Goal: Task Accomplishment & Management: Complete application form

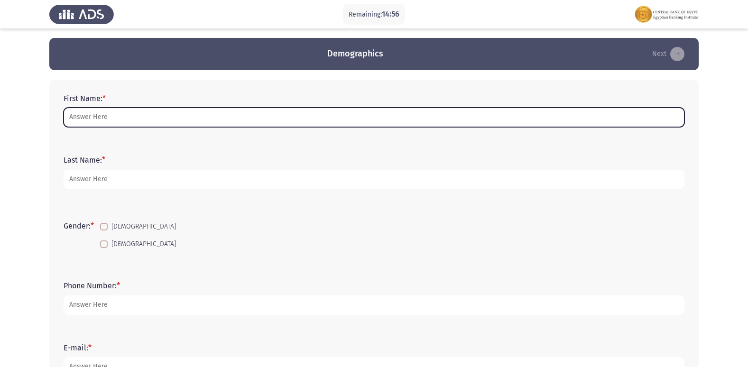
click at [341, 122] on input "First Name: *" at bounding box center [374, 117] width 621 height 19
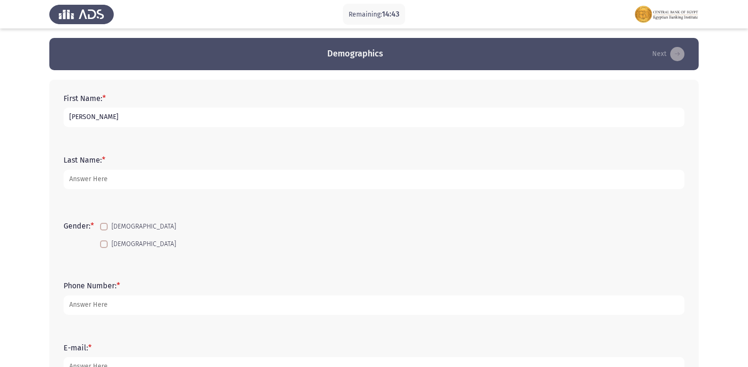
type input "[PERSON_NAME]"
type input "S"
click at [341, 122] on input "[PERSON_NAME]" at bounding box center [374, 117] width 621 height 19
type input "[PERSON_NAME] [PERSON_NAME]"
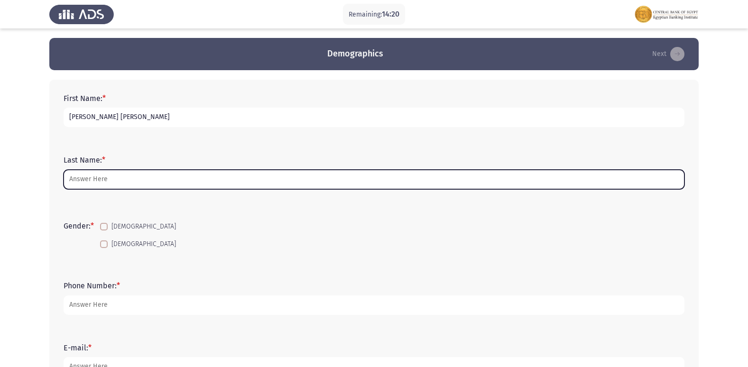
click at [281, 183] on input "Last Name: *" at bounding box center [374, 179] width 621 height 19
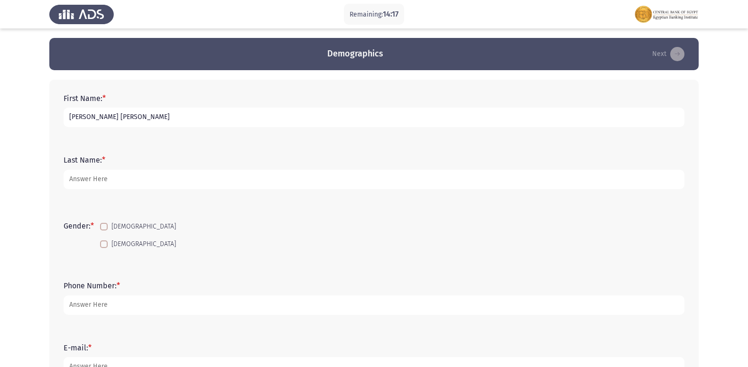
click at [341, 152] on div "Last Name: *" at bounding box center [374, 172] width 631 height 43
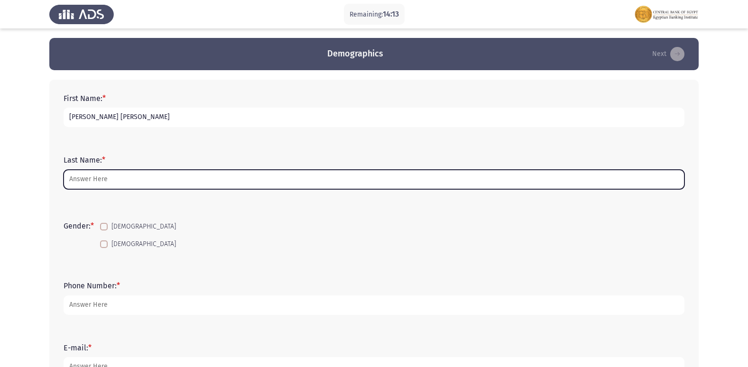
click at [120, 184] on input "Last Name: *" at bounding box center [374, 179] width 621 height 19
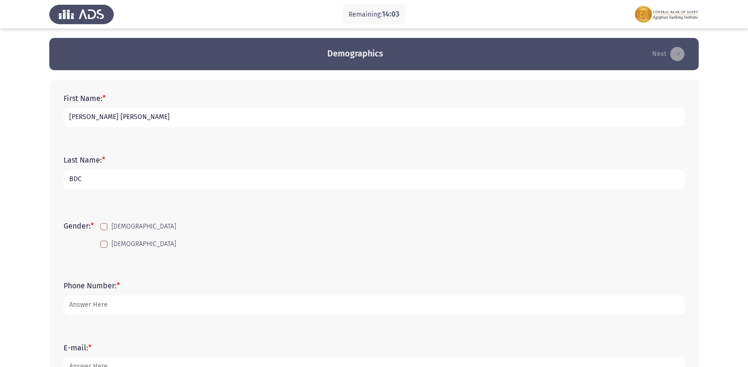
type input "BDC"
click at [427, 161] on form "Last Name: * BDC" at bounding box center [374, 172] width 621 height 33
click at [114, 228] on span "[DEMOGRAPHIC_DATA]" at bounding box center [144, 226] width 65 height 11
click at [104, 231] on input "[DEMOGRAPHIC_DATA]" at bounding box center [103, 231] width 0 height 0
checkbox input "true"
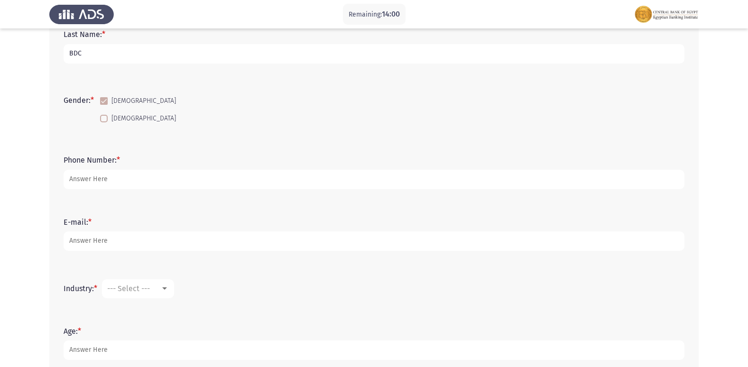
scroll to position [142, 0]
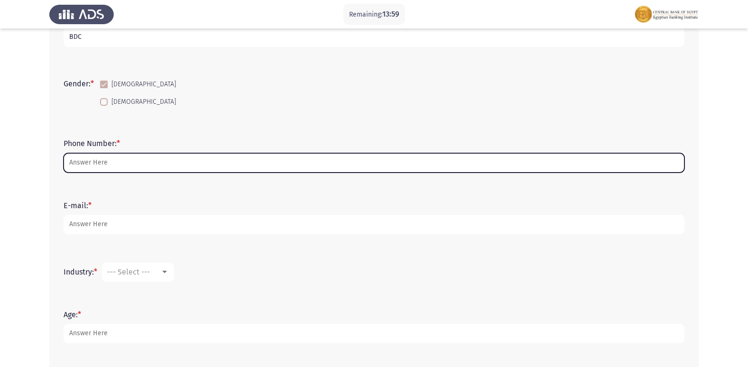
click at [200, 166] on input "Phone Number: *" at bounding box center [374, 162] width 621 height 19
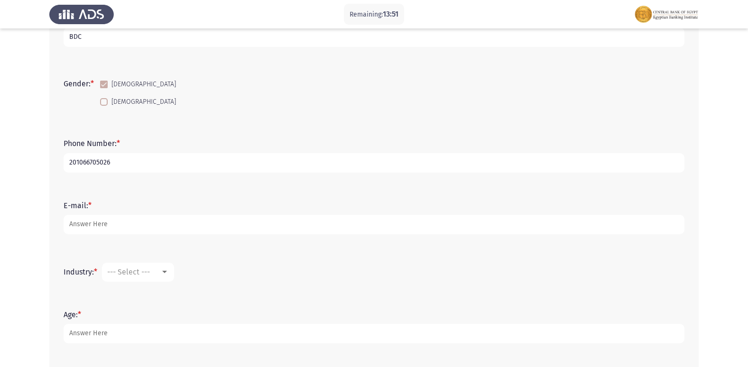
type input "201066705026"
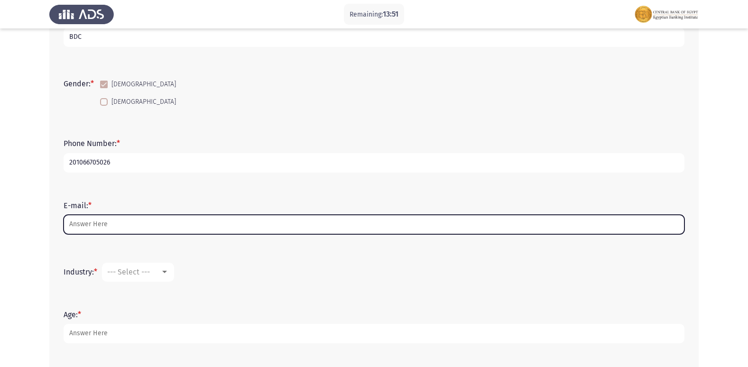
click at [150, 225] on input "E-mail: *" at bounding box center [374, 224] width 621 height 19
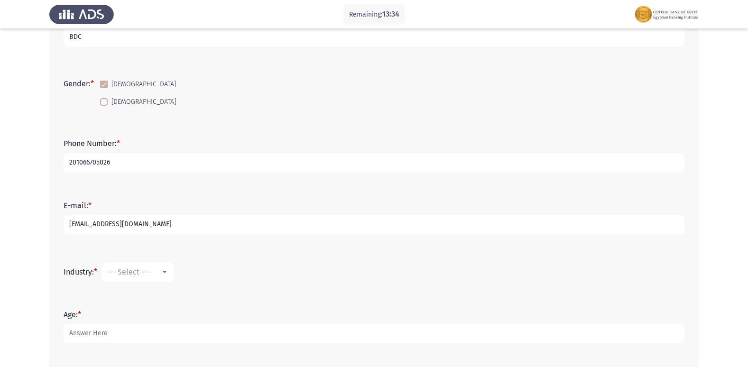
type input "[EMAIL_ADDRESS][DOMAIN_NAME]"
click at [158, 268] on div "--- Select ---" at bounding box center [133, 272] width 53 height 9
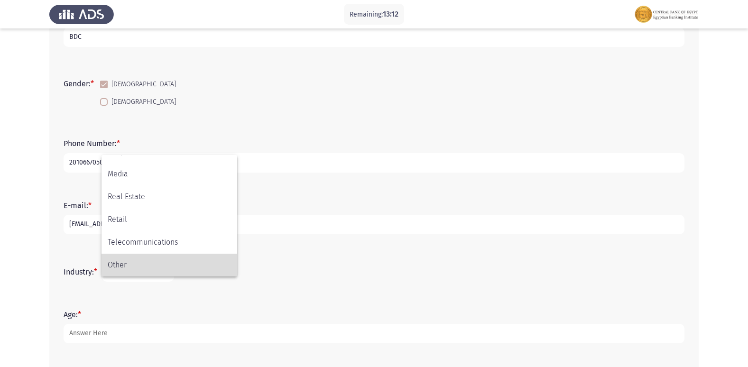
click at [178, 261] on span "Other" at bounding box center [169, 265] width 123 height 23
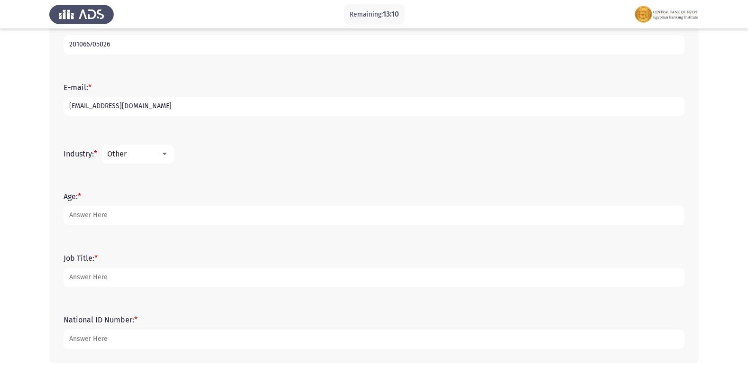
scroll to position [285, 0]
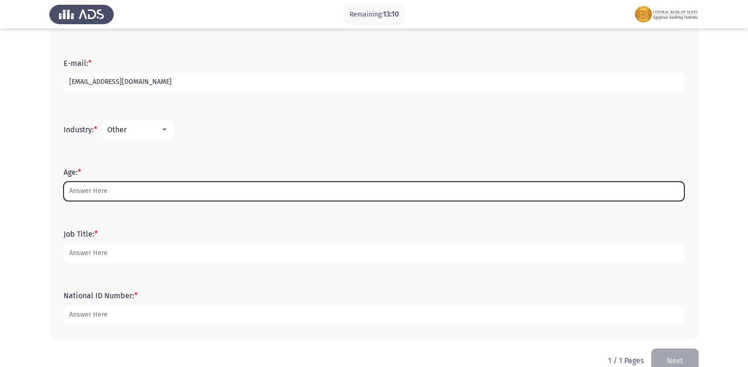
click at [152, 193] on input "Age: *" at bounding box center [374, 191] width 621 height 19
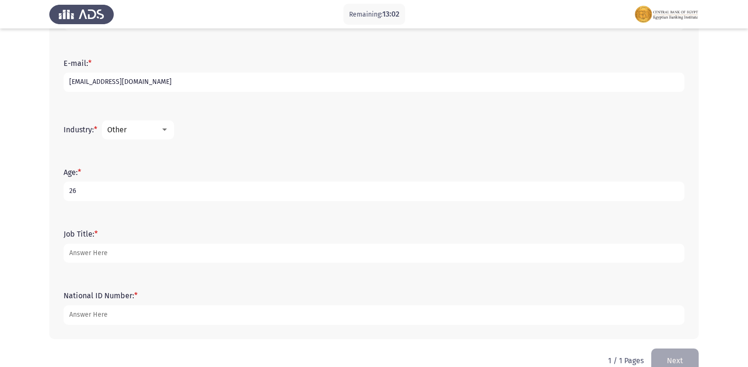
type input "26"
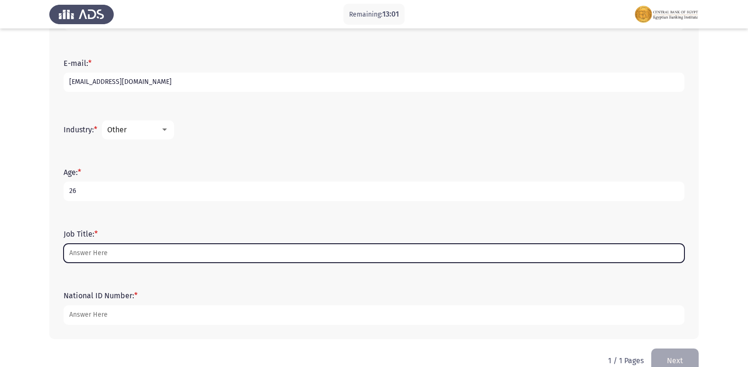
click at [97, 252] on input "Job Title: *" at bounding box center [374, 253] width 621 height 19
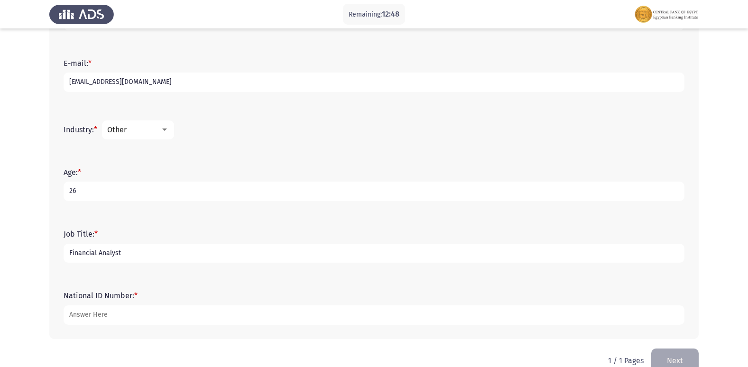
type input "Financial Analyst"
click at [152, 131] on div "Other" at bounding box center [133, 129] width 53 height 9
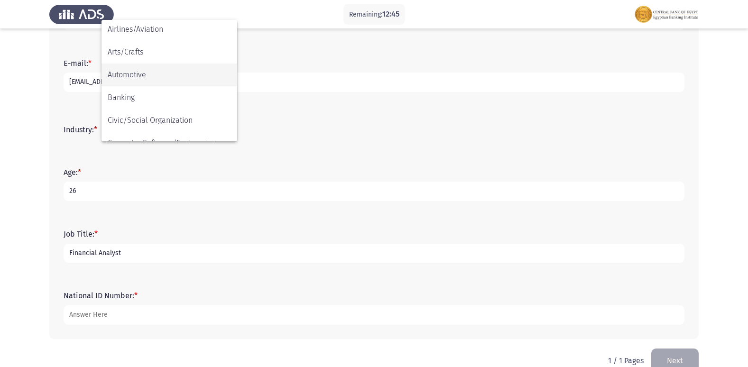
scroll to position [95, 0]
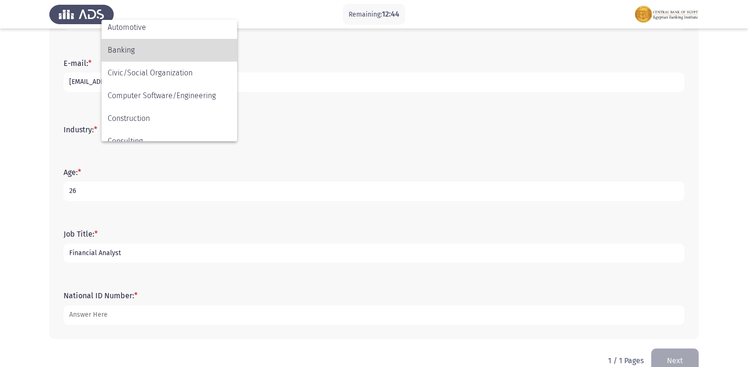
click at [140, 56] on span "Banking" at bounding box center [169, 50] width 123 height 23
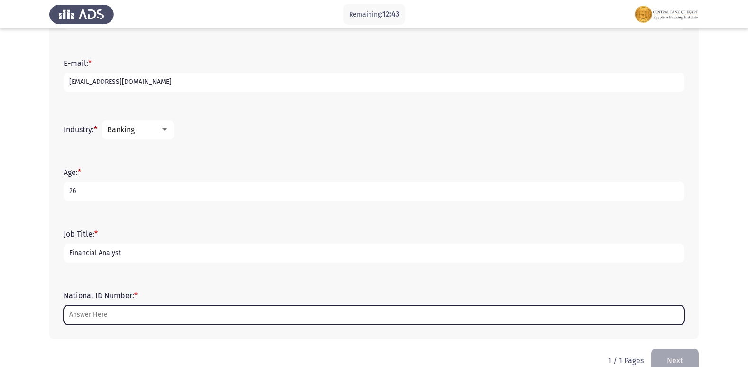
click at [131, 314] on input "National ID Number: *" at bounding box center [374, 315] width 621 height 19
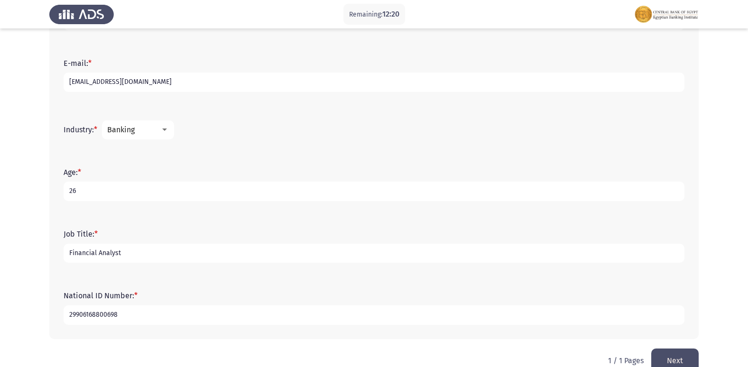
type input "29906168800698"
click at [151, 256] on input "Financial Analyst" at bounding box center [374, 253] width 621 height 19
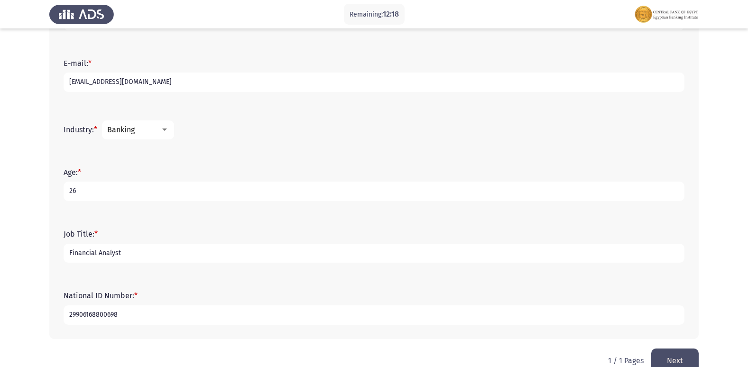
click at [151, 256] on input "Financial Analyst" at bounding box center [374, 253] width 621 height 19
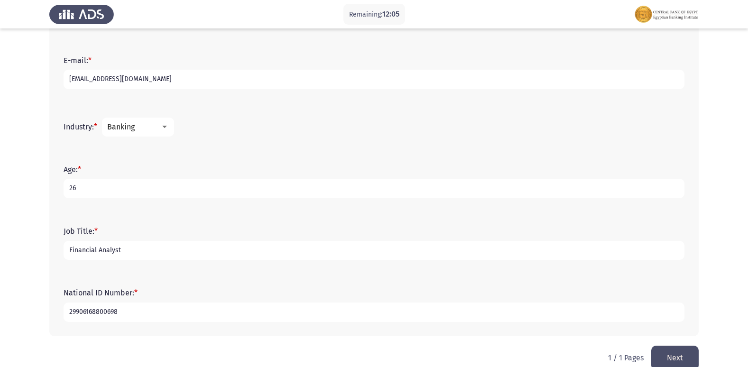
scroll to position [304, 0]
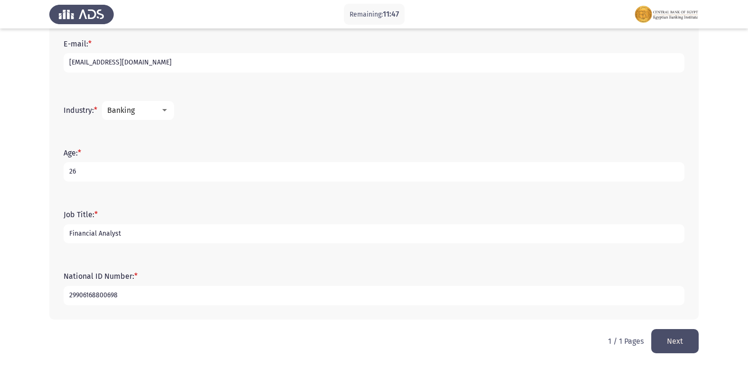
click at [689, 339] on button "Next" at bounding box center [675, 341] width 47 height 24
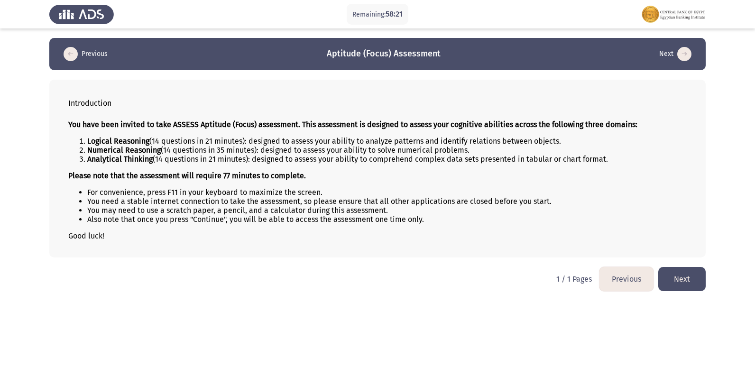
click at [693, 290] on button "Next" at bounding box center [682, 279] width 47 height 24
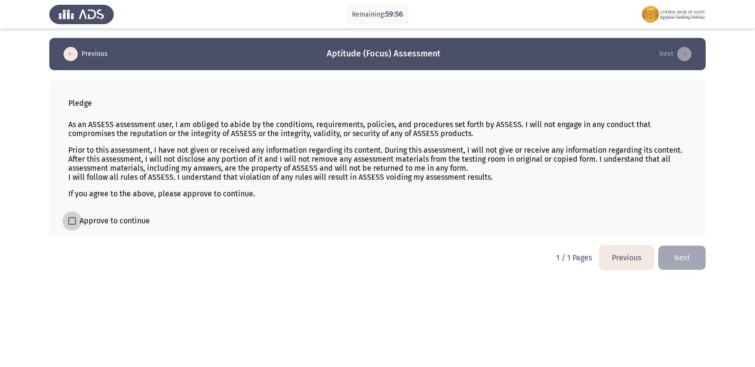
click at [133, 217] on span "Approve to continue" at bounding box center [115, 220] width 70 height 11
click at [72, 225] on input "Approve to continue" at bounding box center [72, 225] width 0 height 0
checkbox input "true"
click at [689, 265] on button "Next" at bounding box center [682, 258] width 47 height 24
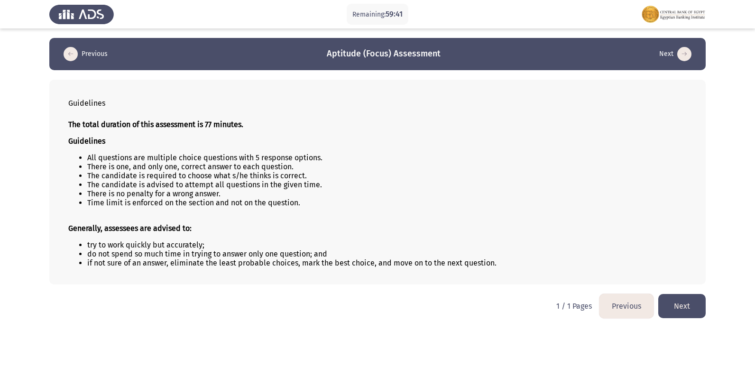
click at [699, 307] on button "Next" at bounding box center [682, 306] width 47 height 24
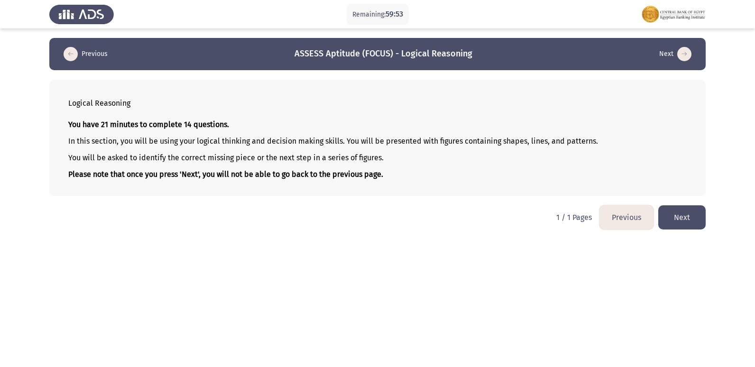
click at [696, 221] on button "Next" at bounding box center [682, 217] width 47 height 24
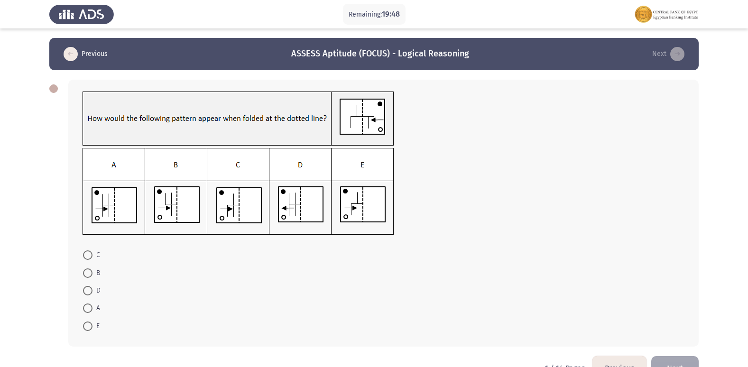
click at [93, 313] on span "A" at bounding box center [97, 308] width 8 height 11
click at [93, 313] on input "A" at bounding box center [87, 308] width 9 height 9
radio input "true"
click at [666, 362] on button "Next" at bounding box center [675, 367] width 47 height 24
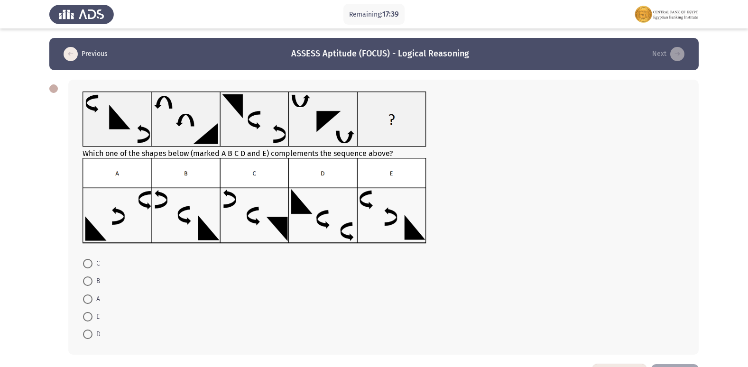
click at [92, 315] on span at bounding box center [87, 316] width 9 height 9
click at [92, 315] on input "E" at bounding box center [87, 316] width 9 height 9
radio input "true"
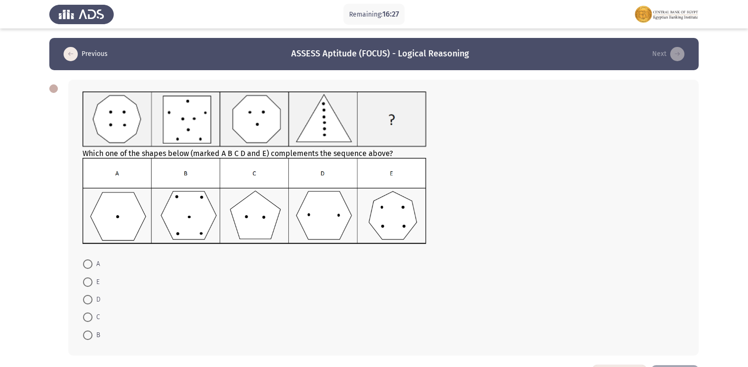
click at [87, 332] on span at bounding box center [87, 335] width 9 height 9
click at [87, 332] on input "B" at bounding box center [87, 335] width 9 height 9
radio input "true"
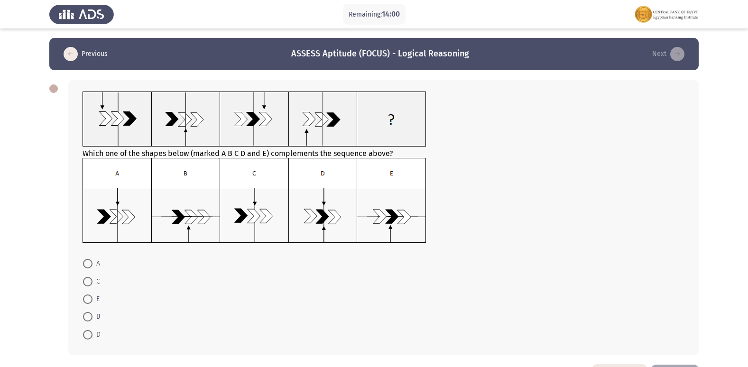
click at [92, 267] on span at bounding box center [87, 263] width 9 height 9
click at [92, 267] on input "A" at bounding box center [87, 263] width 9 height 9
radio input "true"
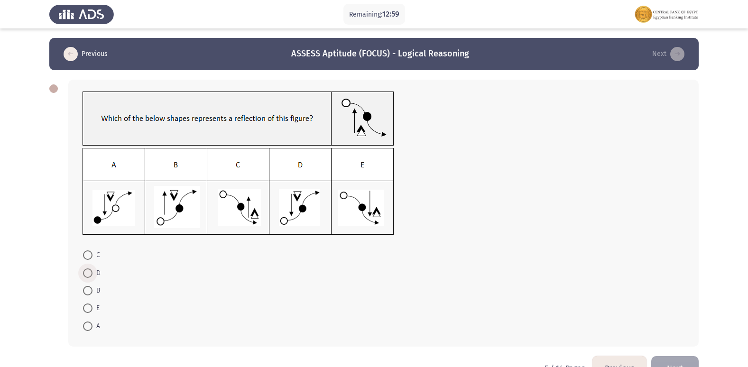
click at [88, 272] on span at bounding box center [87, 273] width 9 height 9
click at [88, 272] on input "D" at bounding box center [87, 273] width 9 height 9
radio input "true"
click at [690, 364] on button "Next" at bounding box center [675, 367] width 47 height 24
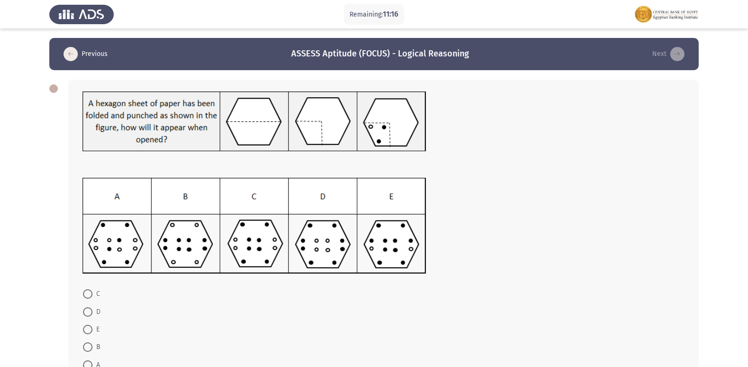
click at [87, 291] on span at bounding box center [87, 293] width 9 height 9
click at [87, 291] on input "C" at bounding box center [87, 293] width 9 height 9
radio input "true"
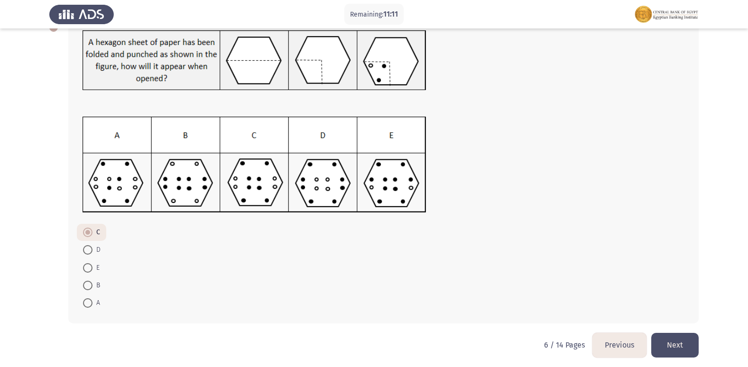
scroll to position [65, 0]
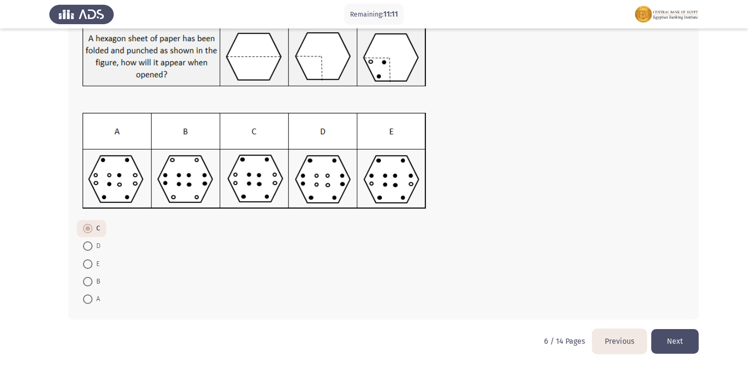
click at [669, 338] on button "Next" at bounding box center [675, 341] width 47 height 24
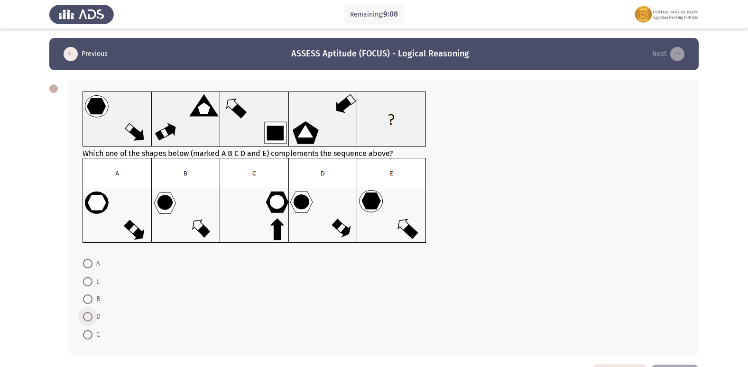
click at [92, 316] on span at bounding box center [87, 316] width 9 height 9
click at [92, 316] on input "D" at bounding box center [87, 316] width 9 height 9
radio input "true"
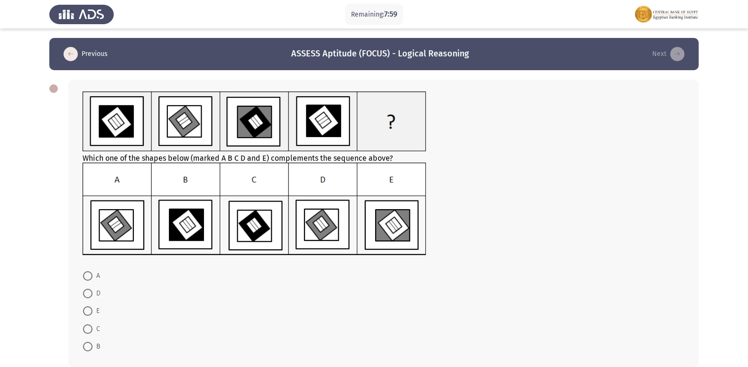
click at [91, 291] on span at bounding box center [87, 293] width 9 height 9
click at [91, 291] on input "D" at bounding box center [87, 293] width 9 height 9
radio input "true"
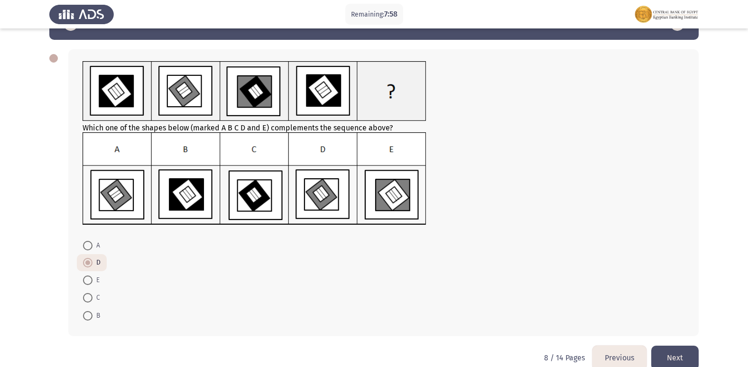
scroll to position [47, 0]
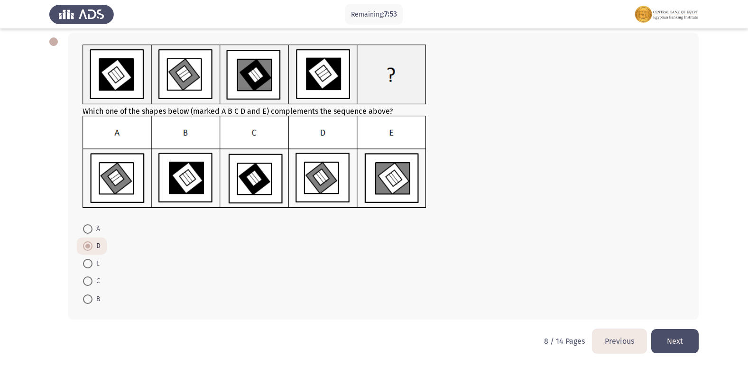
click at [696, 338] on button "Next" at bounding box center [675, 341] width 47 height 24
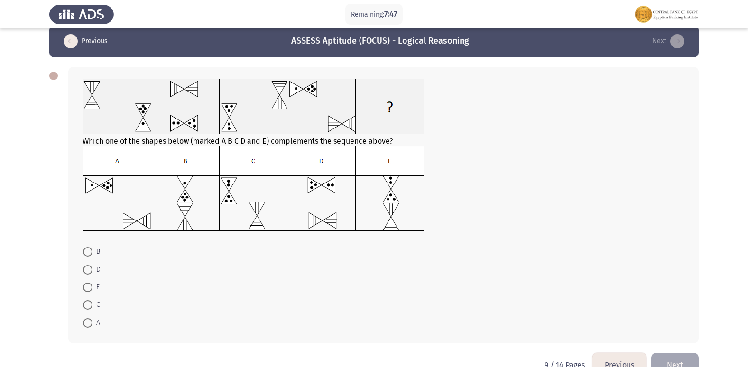
scroll to position [0, 0]
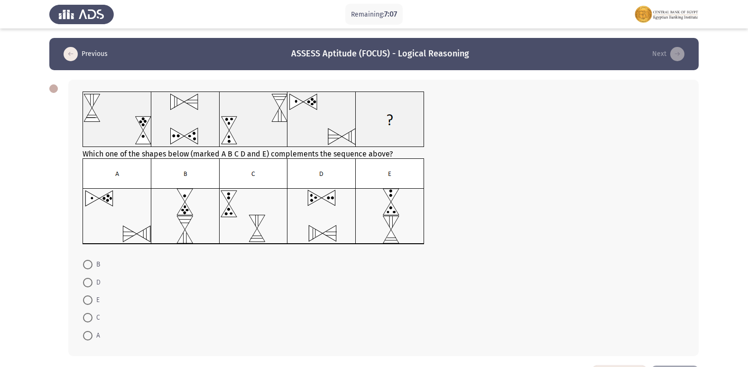
click at [90, 317] on span at bounding box center [87, 317] width 9 height 9
click at [90, 317] on input "C" at bounding box center [87, 317] width 9 height 9
radio input "true"
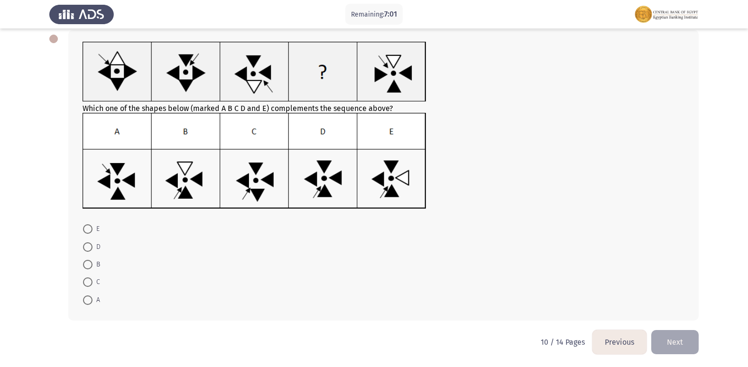
scroll to position [51, 0]
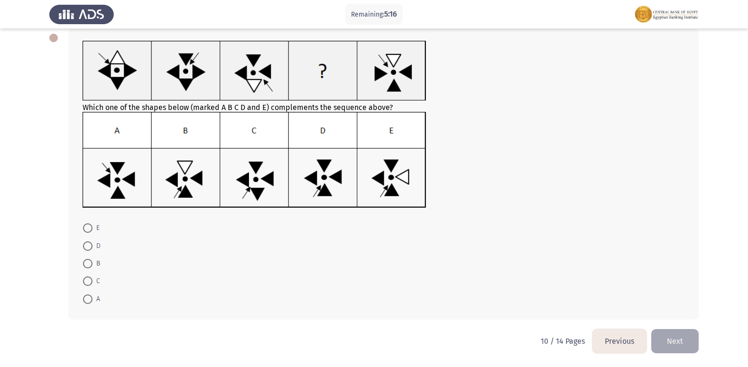
click at [312, 185] on img at bounding box center [255, 160] width 344 height 96
click at [89, 248] on span at bounding box center [87, 246] width 9 height 9
click at [89, 248] on input "D" at bounding box center [87, 246] width 9 height 9
radio input "true"
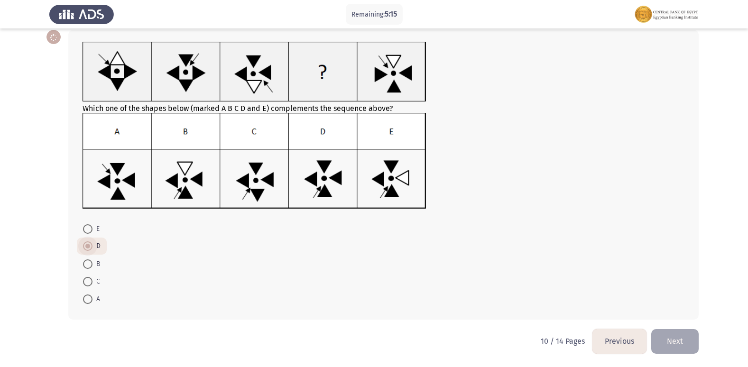
scroll to position [50, 0]
click at [682, 347] on button "Next" at bounding box center [675, 341] width 47 height 24
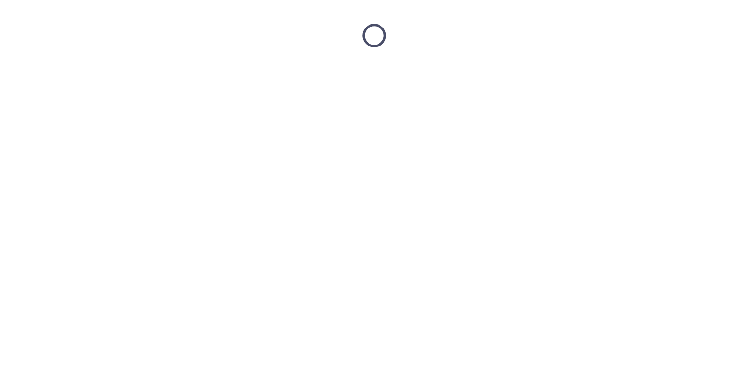
scroll to position [0, 0]
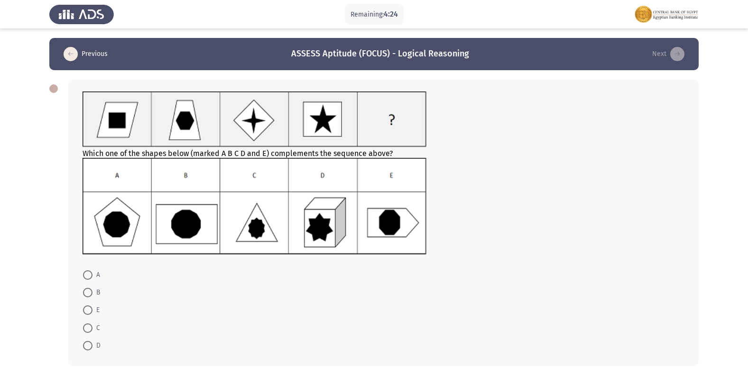
click at [91, 289] on span at bounding box center [87, 292] width 9 height 9
click at [91, 289] on input "B" at bounding box center [87, 292] width 9 height 9
radio input "true"
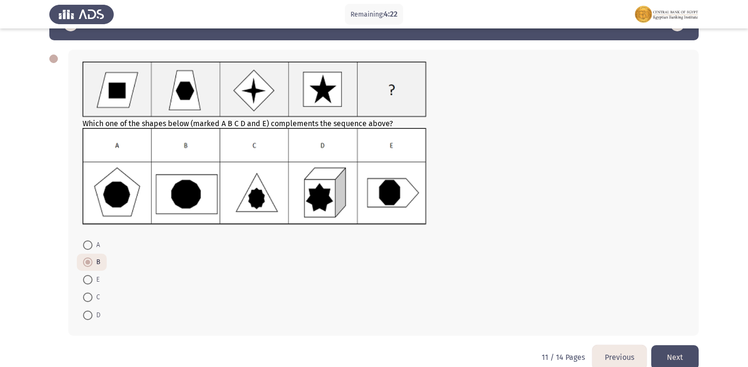
scroll to position [46, 0]
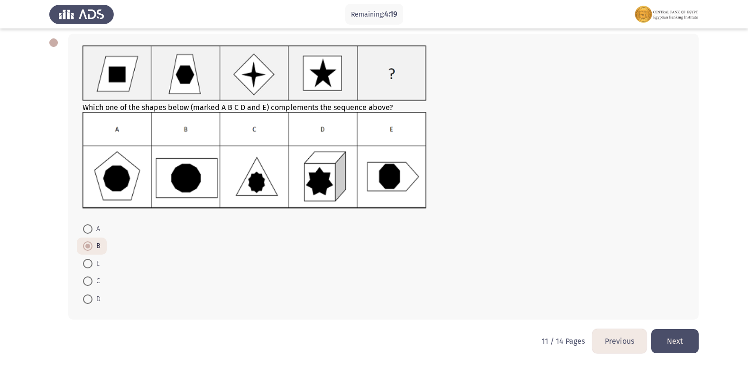
click at [683, 336] on button "Next" at bounding box center [675, 341] width 47 height 24
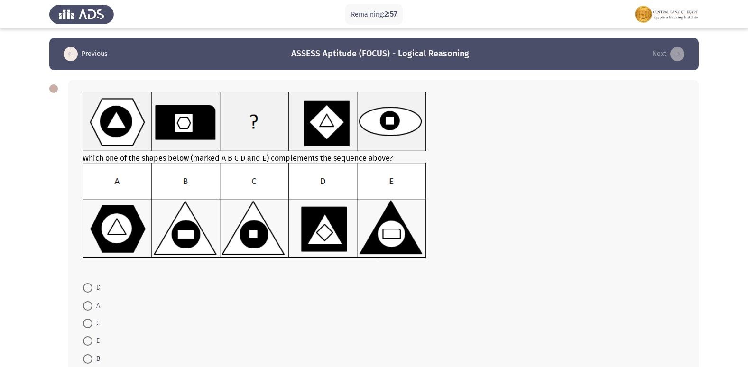
click at [178, 232] on img at bounding box center [255, 211] width 344 height 96
click at [92, 357] on span at bounding box center [87, 358] width 9 height 9
click at [92, 357] on input "B" at bounding box center [87, 358] width 9 height 9
radio input "true"
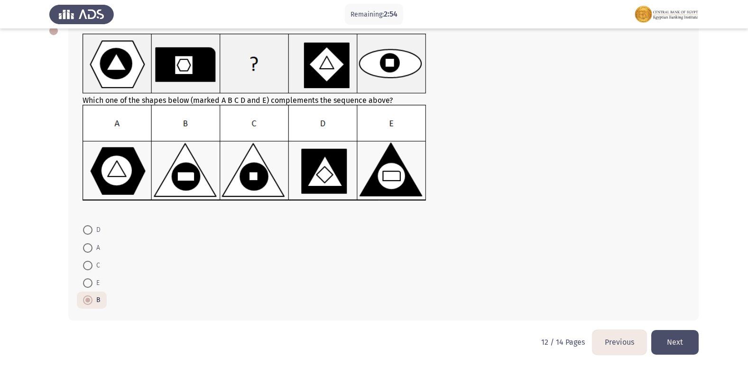
scroll to position [59, 0]
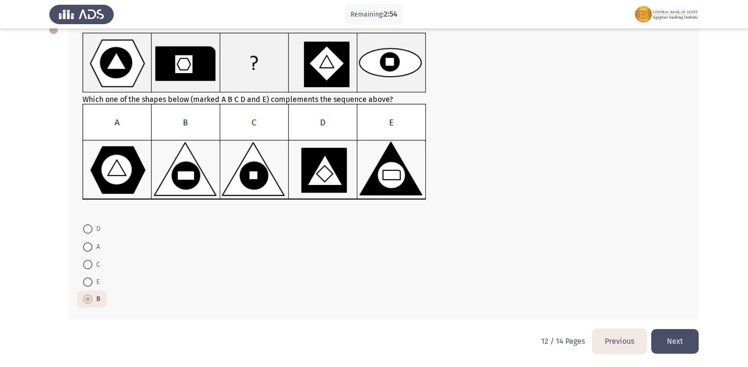
click at [675, 343] on button "Next" at bounding box center [675, 341] width 47 height 24
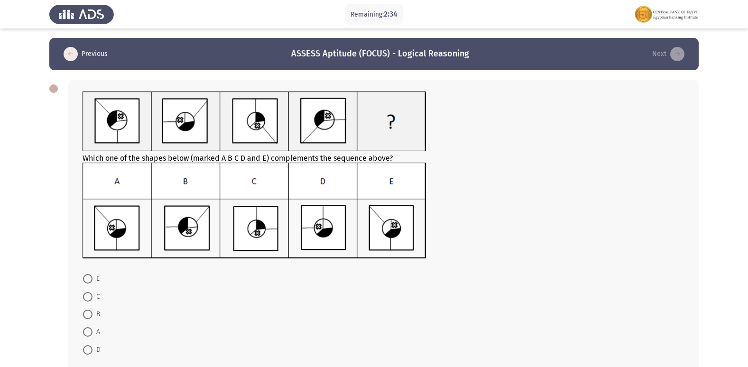
click at [90, 334] on span at bounding box center [87, 331] width 9 height 9
click at [90, 334] on input "A" at bounding box center [87, 331] width 9 height 9
radio input "true"
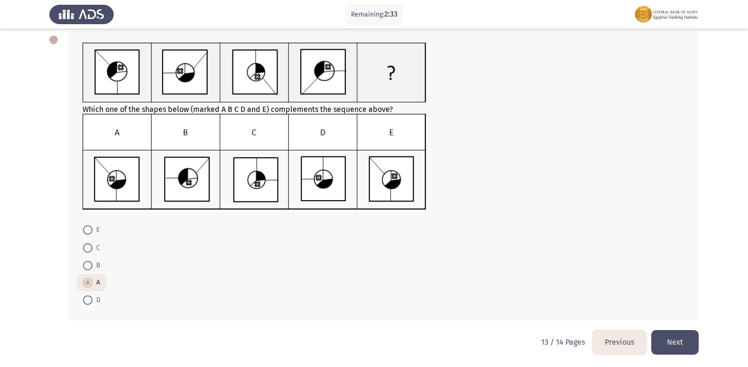
scroll to position [50, 0]
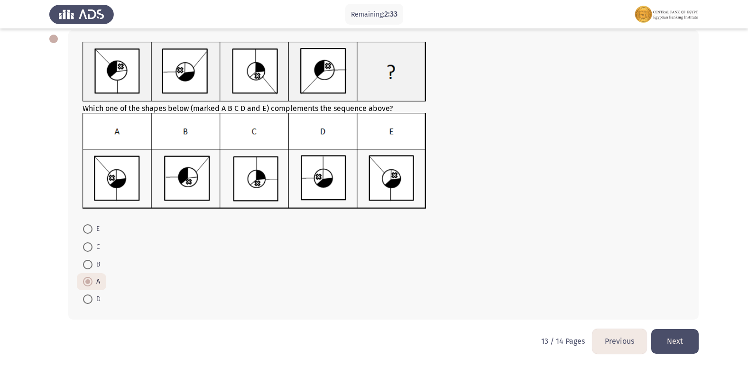
click at [684, 341] on button "Next" at bounding box center [675, 341] width 47 height 24
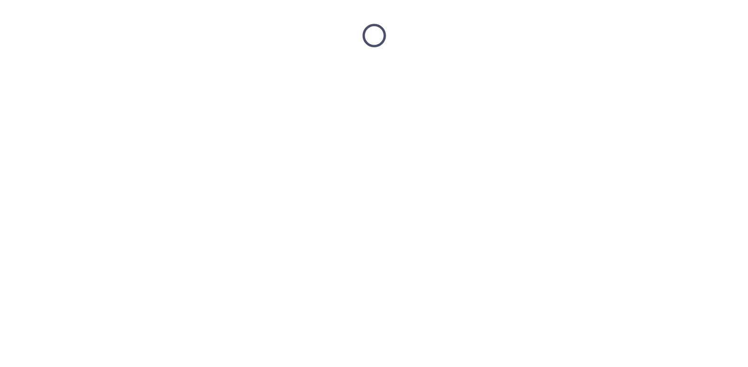
scroll to position [0, 0]
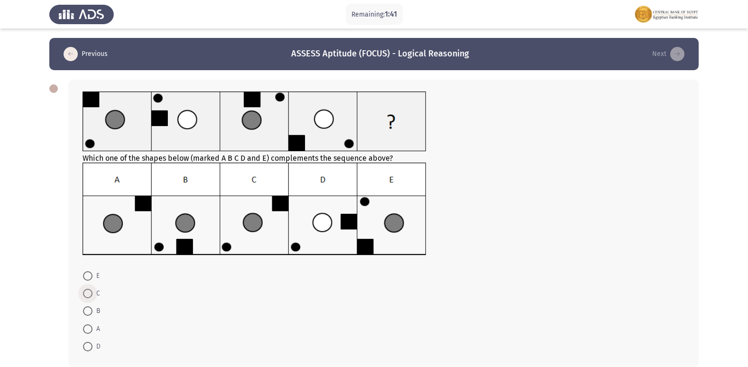
click at [86, 293] on span at bounding box center [87, 293] width 9 height 9
click at [86, 293] on input "C" at bounding box center [87, 293] width 9 height 9
radio input "true"
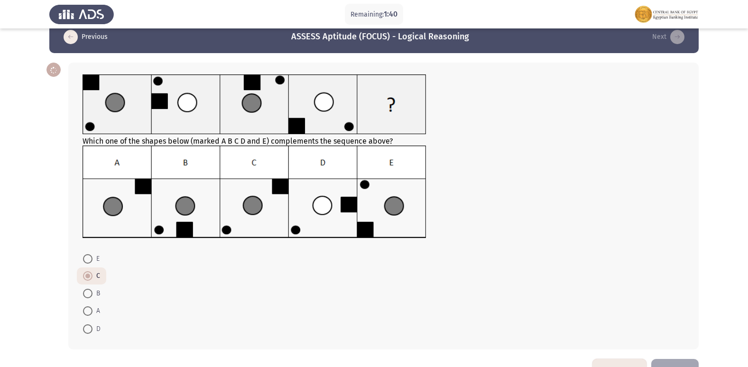
scroll to position [47, 0]
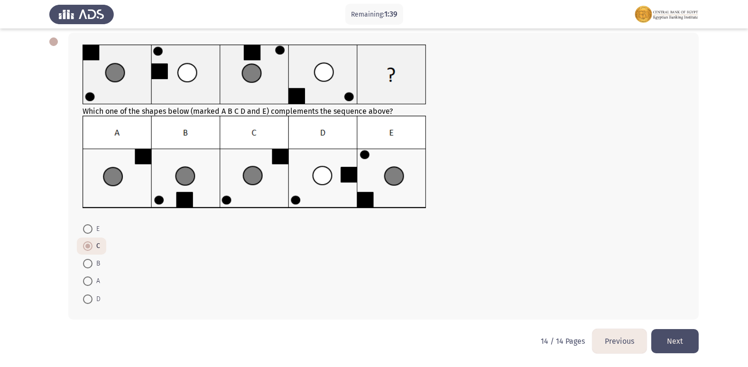
click at [689, 341] on button "Next" at bounding box center [675, 341] width 47 height 24
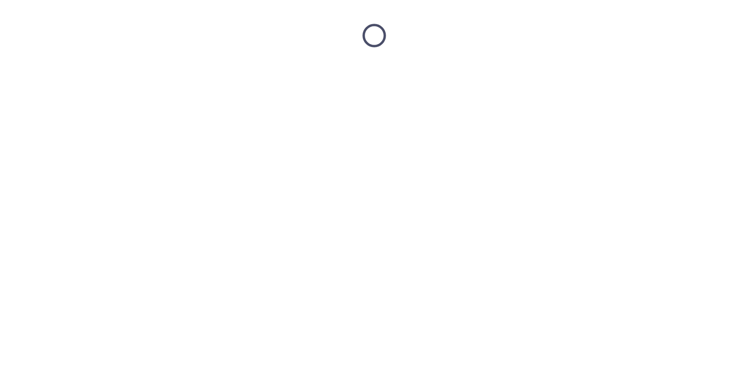
scroll to position [0, 0]
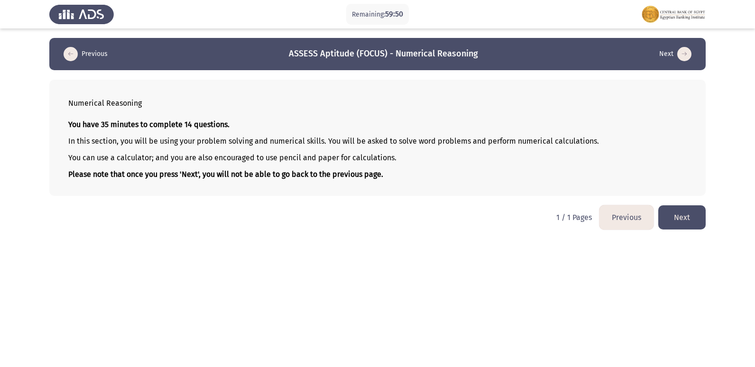
click at [676, 217] on button "Next" at bounding box center [682, 217] width 47 height 24
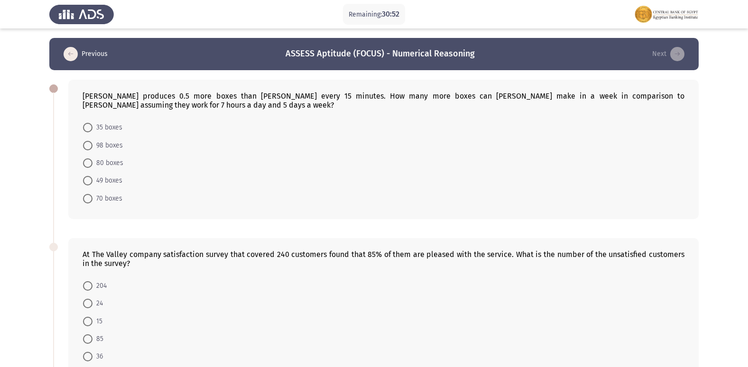
click at [87, 202] on span at bounding box center [87, 198] width 9 height 9
click at [87, 202] on input "70 boxes" at bounding box center [87, 198] width 9 height 9
radio input "true"
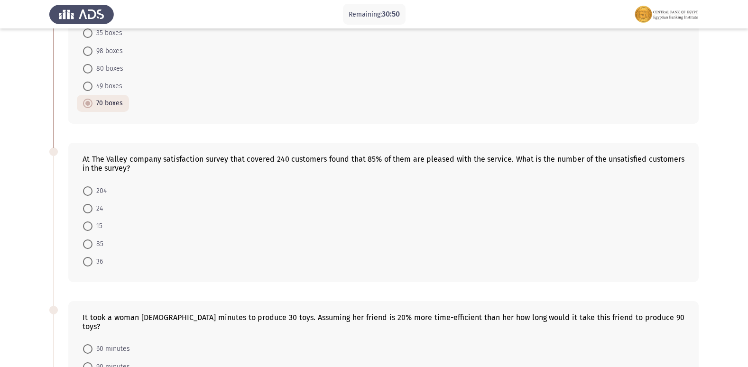
scroll to position [95, 0]
click at [90, 262] on span at bounding box center [87, 261] width 9 height 9
click at [90, 262] on input "36" at bounding box center [87, 261] width 9 height 9
radio input "true"
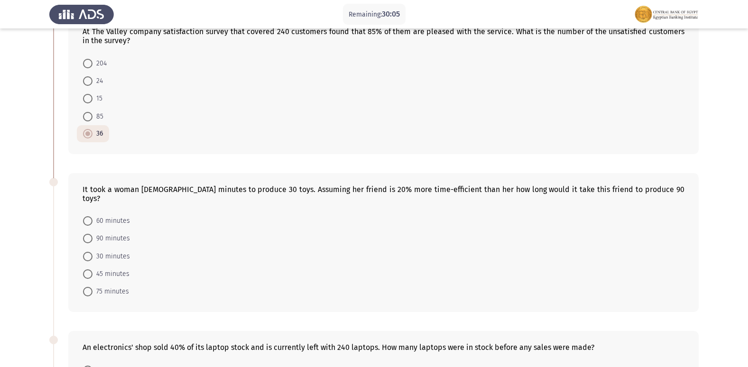
scroll to position [237, 0]
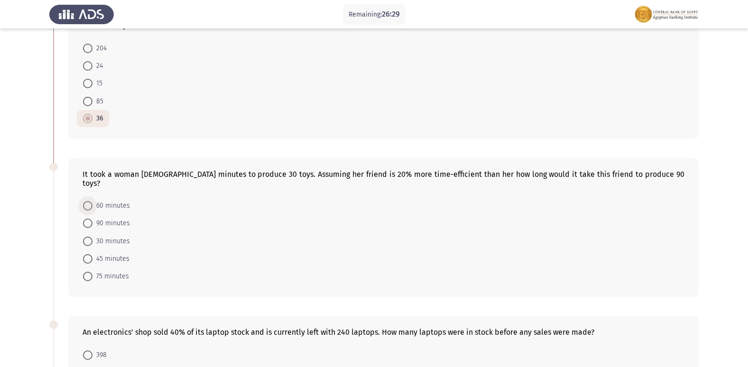
click at [116, 200] on span "60 minutes" at bounding box center [111, 205] width 37 height 11
click at [93, 201] on input "60 minutes" at bounding box center [87, 205] width 9 height 9
radio input "true"
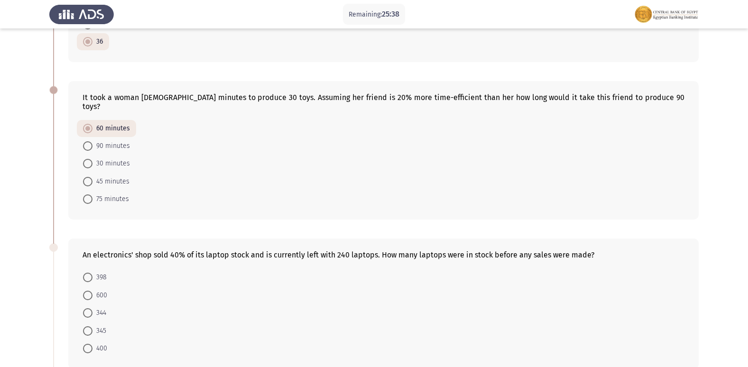
scroll to position [362, 0]
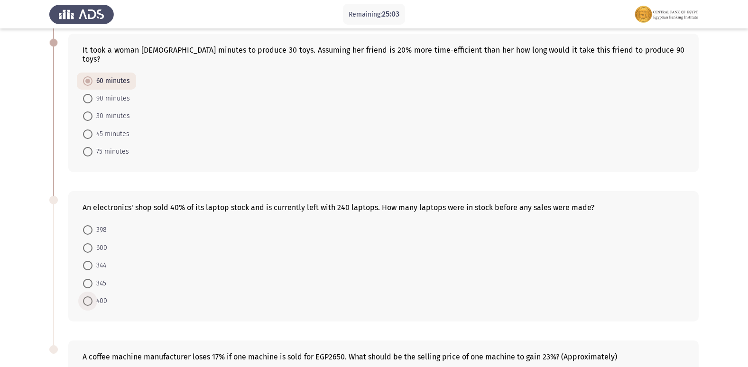
click at [106, 296] on span "400" at bounding box center [100, 301] width 15 height 11
click at [93, 297] on input "400" at bounding box center [87, 301] width 9 height 9
radio input "true"
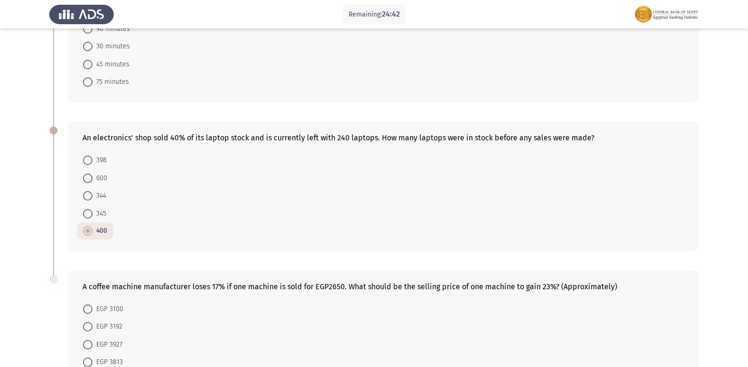
scroll to position [503, 0]
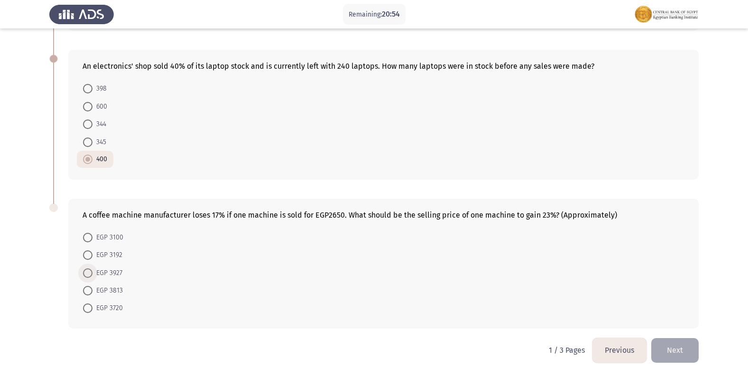
click at [114, 268] on span "EGP 3927" at bounding box center [108, 273] width 30 height 11
click at [93, 269] on input "EGP 3927" at bounding box center [87, 273] width 9 height 9
radio input "true"
click at [695, 343] on button "Next" at bounding box center [675, 350] width 47 height 24
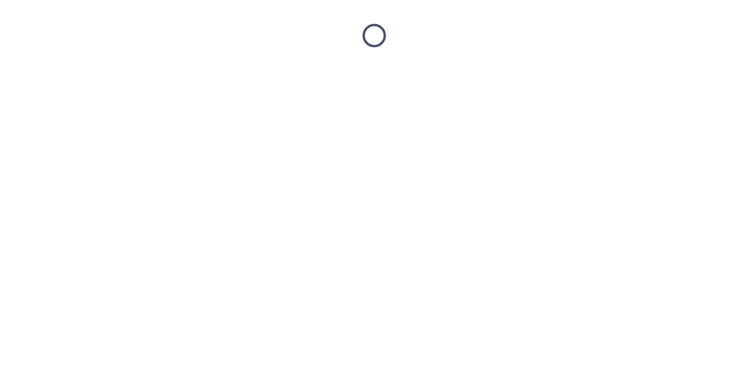
scroll to position [0, 0]
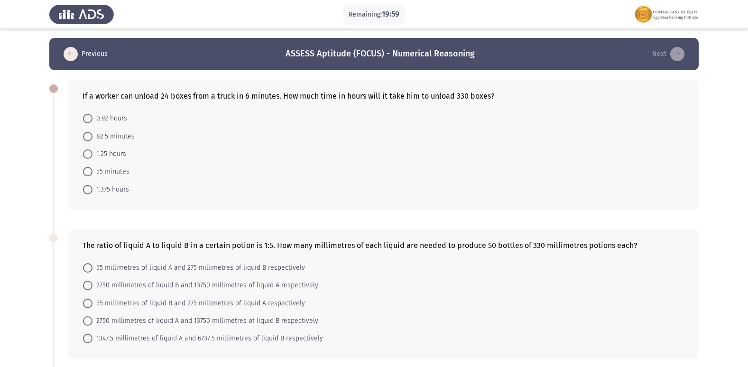
click at [112, 185] on span "1.375 hours" at bounding box center [111, 189] width 37 height 11
click at [93, 185] on input "1.375 hours" at bounding box center [87, 189] width 9 height 9
radio input "true"
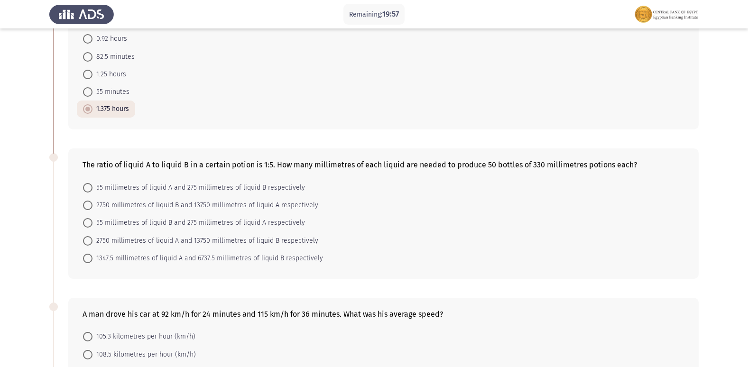
scroll to position [95, 0]
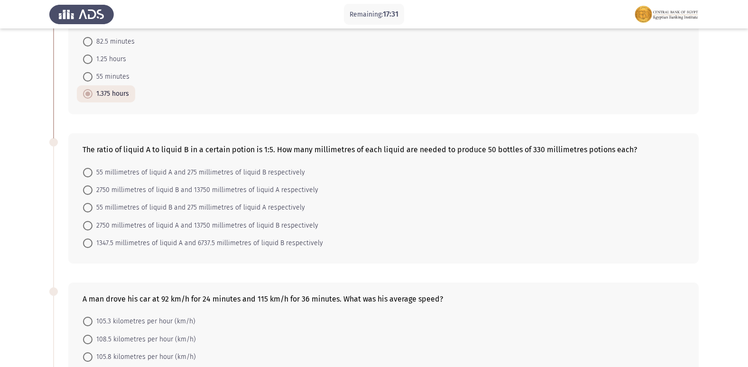
click at [181, 225] on span "2750 millimetres of liquid A and 13750 millimetres of liquid B respectively" at bounding box center [206, 225] width 226 height 11
click at [93, 225] on input "2750 millimetres of liquid A and 13750 millimetres of liquid B respectively" at bounding box center [87, 225] width 9 height 9
radio input "true"
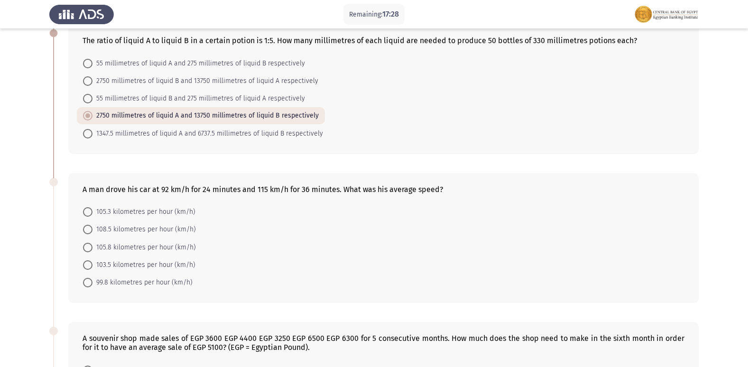
scroll to position [237, 0]
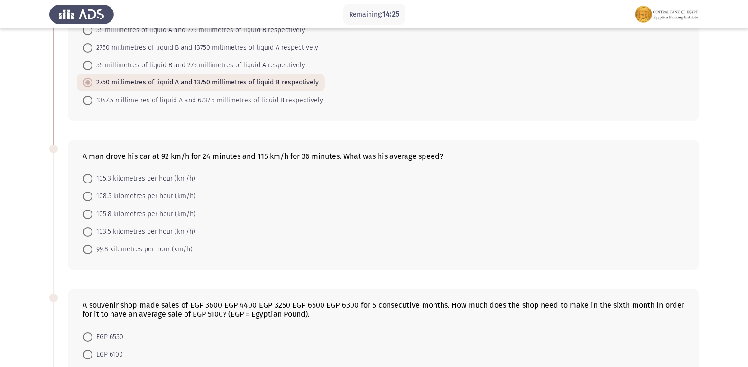
click at [114, 214] on span "105.8 kilometres per hour (km/h)" at bounding box center [144, 214] width 103 height 11
click at [93, 214] on input "105.8 kilometres per hour (km/h)" at bounding box center [87, 214] width 9 height 9
radio input "true"
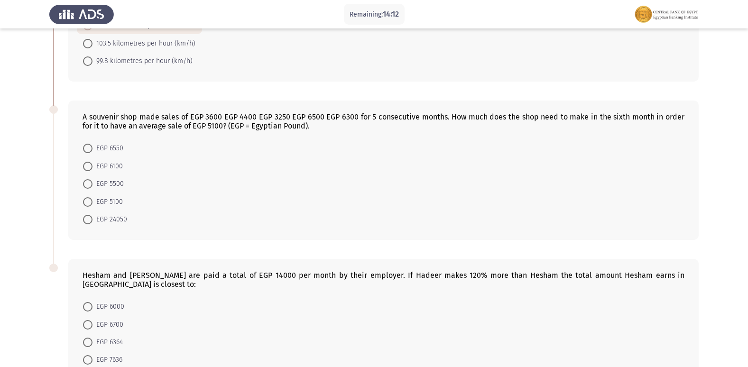
scroll to position [448, 0]
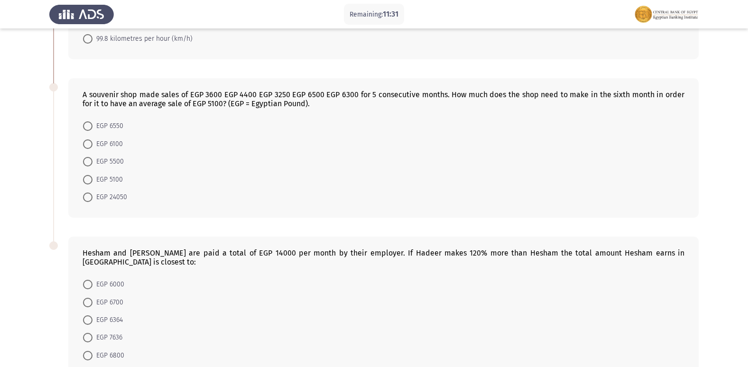
click at [119, 123] on span "EGP 6550" at bounding box center [108, 126] width 31 height 11
click at [93, 123] on input "EGP 6550" at bounding box center [87, 125] width 9 height 9
radio input "true"
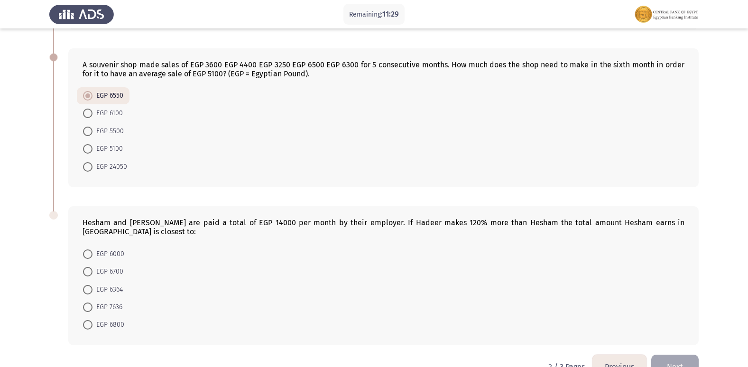
scroll to position [494, 0]
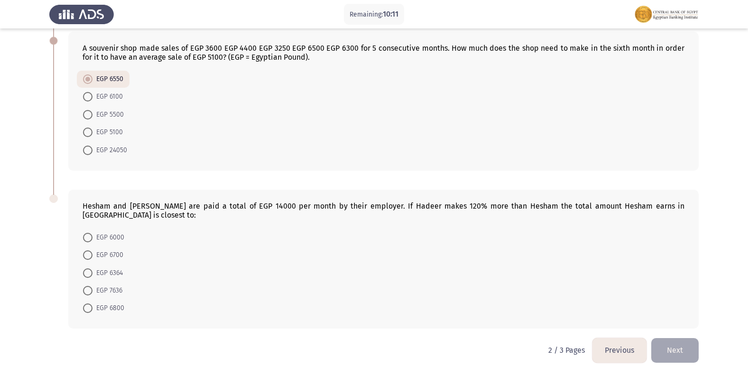
click at [107, 268] on span "EGP 6364" at bounding box center [108, 273] width 30 height 11
click at [93, 269] on input "EGP 6364" at bounding box center [87, 273] width 9 height 9
radio input "true"
click at [675, 338] on button "Next" at bounding box center [675, 350] width 47 height 24
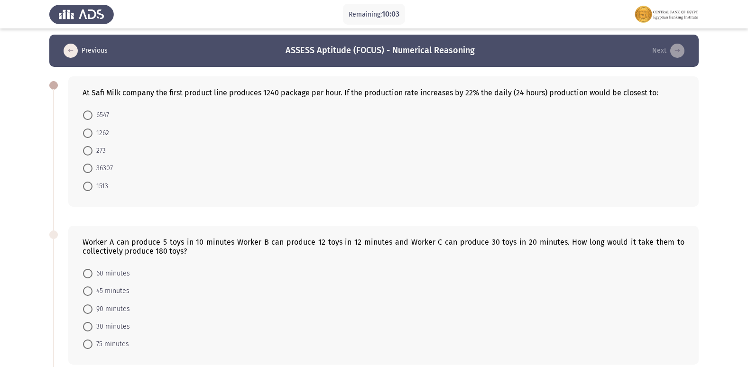
scroll to position [0, 0]
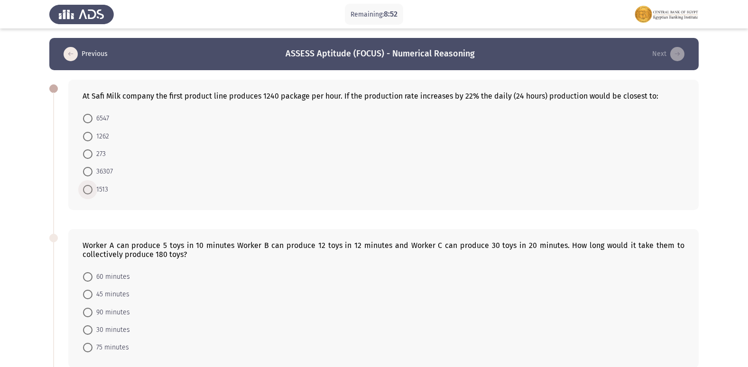
click at [93, 189] on span "1513" at bounding box center [101, 189] width 16 height 11
click at [93, 189] on input "1513" at bounding box center [87, 189] width 9 height 9
radio input "true"
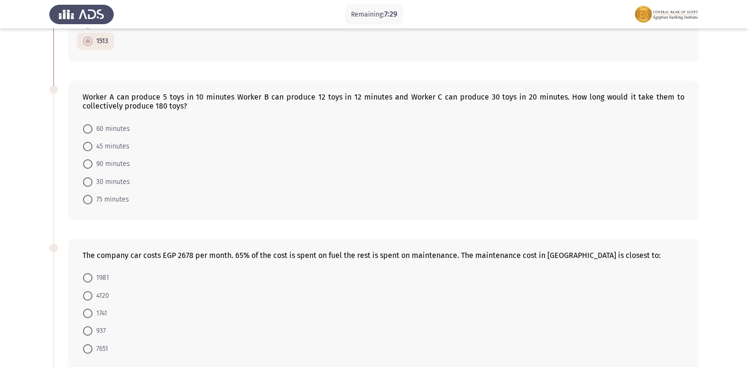
scroll to position [142, 0]
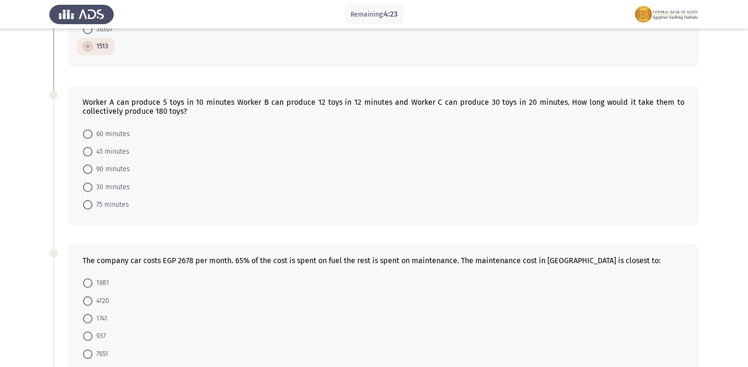
click at [118, 153] on span "45 minutes" at bounding box center [111, 151] width 37 height 11
click at [93, 153] on input "45 minutes" at bounding box center [87, 151] width 9 height 9
radio input "true"
click at [112, 132] on span "60 minutes" at bounding box center [111, 134] width 37 height 11
click at [93, 132] on input "60 minutes" at bounding box center [87, 134] width 9 height 9
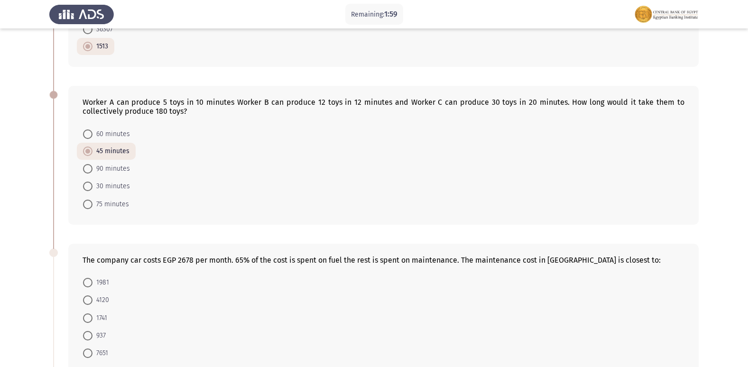
radio input "true"
click at [109, 154] on span "45 minutes" at bounding box center [111, 151] width 37 height 11
click at [93, 154] on input "45 minutes" at bounding box center [87, 151] width 9 height 9
radio input "true"
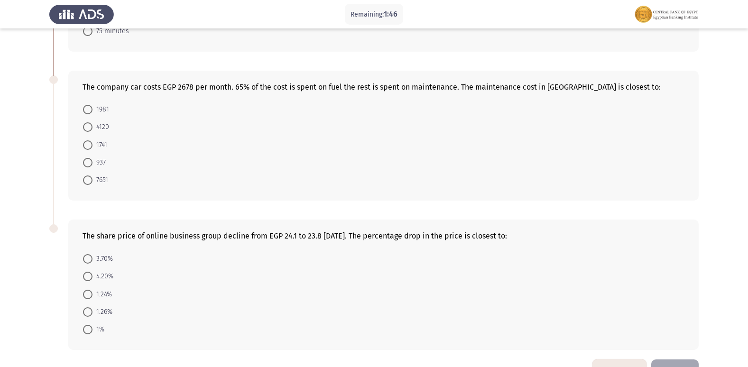
scroll to position [332, 0]
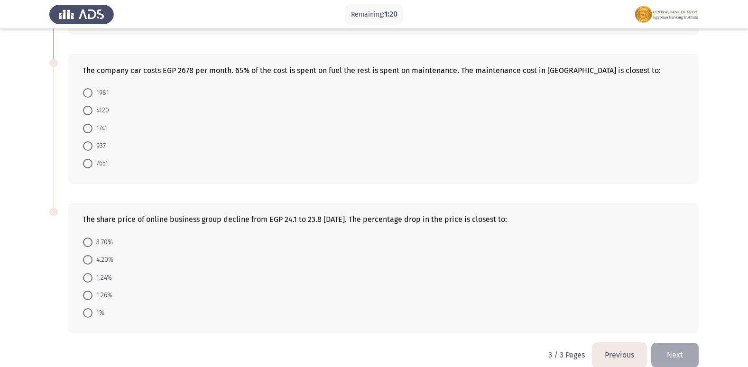
click at [103, 145] on span "937" at bounding box center [99, 145] width 13 height 11
click at [93, 145] on input "937" at bounding box center [87, 145] width 9 height 9
radio input "true"
click at [90, 257] on span at bounding box center [87, 259] width 9 height 9
click at [90, 257] on input "4.20%" at bounding box center [87, 259] width 9 height 9
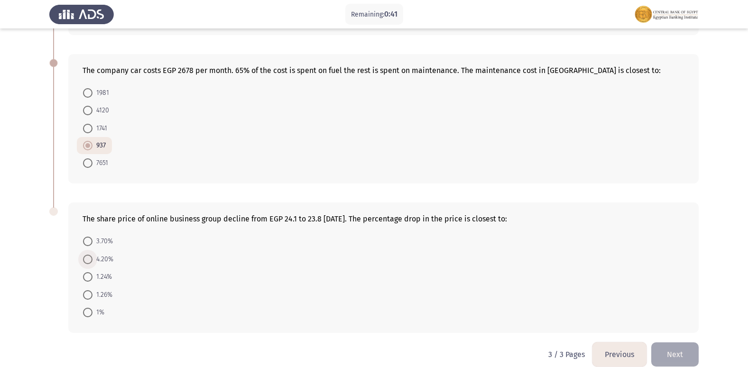
radio input "true"
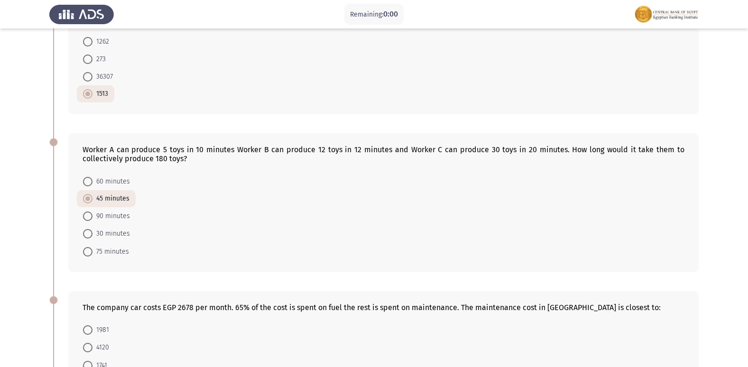
scroll to position [0, 0]
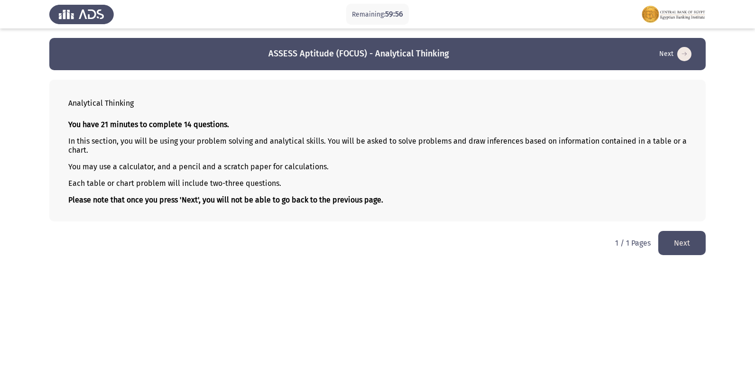
click at [690, 249] on button "Next" at bounding box center [682, 243] width 47 height 24
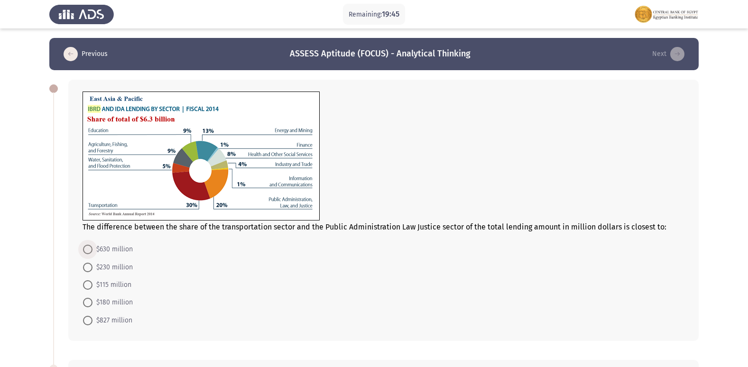
click at [109, 247] on span "$630 million" at bounding box center [113, 249] width 40 height 11
click at [93, 247] on input "$630 million" at bounding box center [87, 249] width 9 height 9
radio input "true"
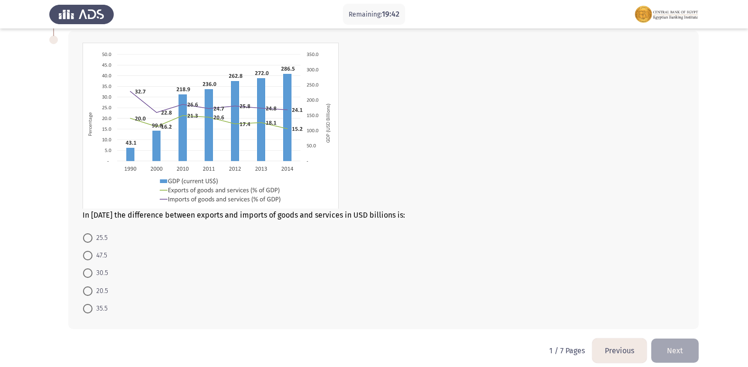
scroll to position [332, 0]
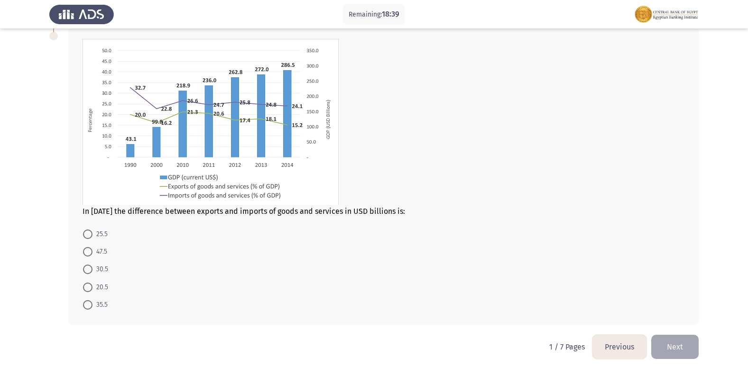
click at [105, 234] on span "25.5" at bounding box center [100, 234] width 15 height 11
click at [93, 234] on input "25.5" at bounding box center [87, 234] width 9 height 9
radio input "true"
click at [679, 349] on button "Next" at bounding box center [675, 347] width 47 height 24
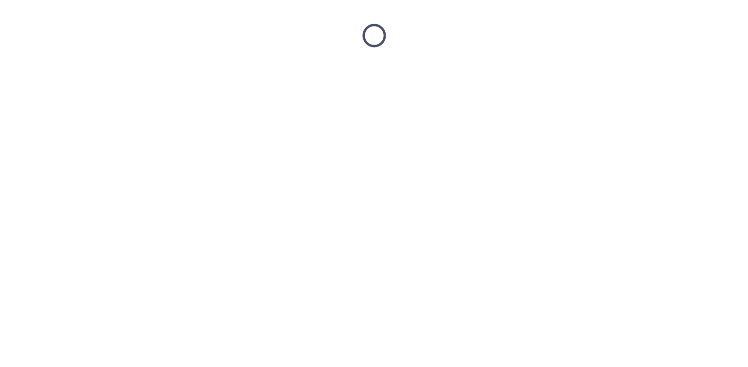
scroll to position [0, 0]
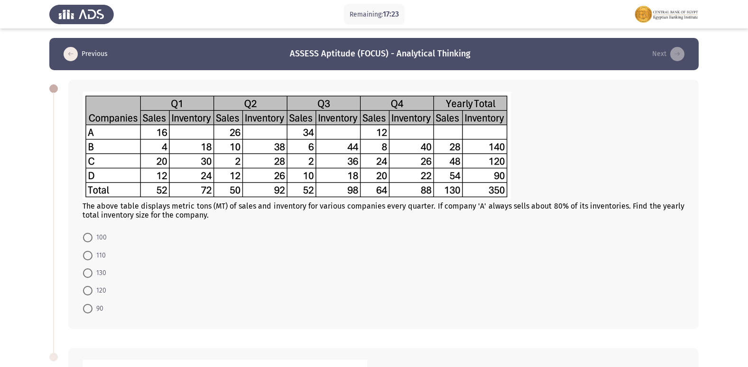
click at [100, 253] on span "110" at bounding box center [99, 255] width 13 height 11
click at [93, 253] on input "110" at bounding box center [87, 255] width 9 height 9
radio input "true"
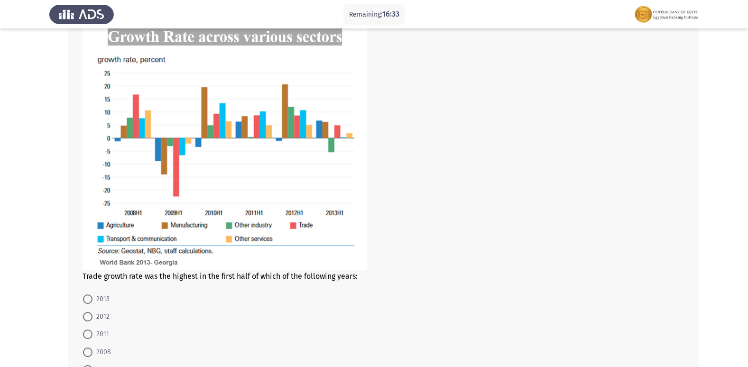
scroll to position [365, 0]
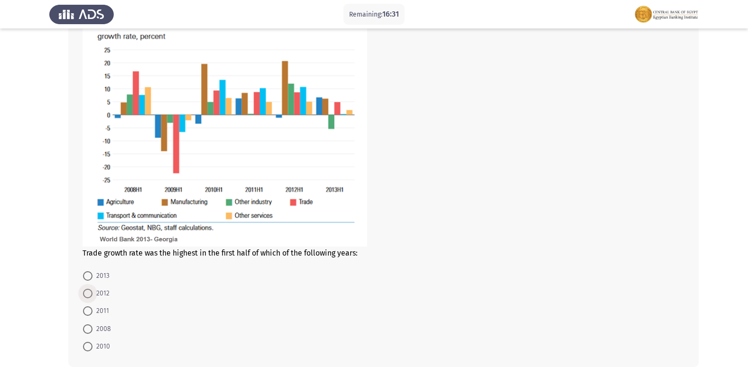
click at [97, 289] on span "2012" at bounding box center [101, 293] width 17 height 11
click at [93, 289] on input "2012" at bounding box center [87, 293] width 9 height 9
radio input "true"
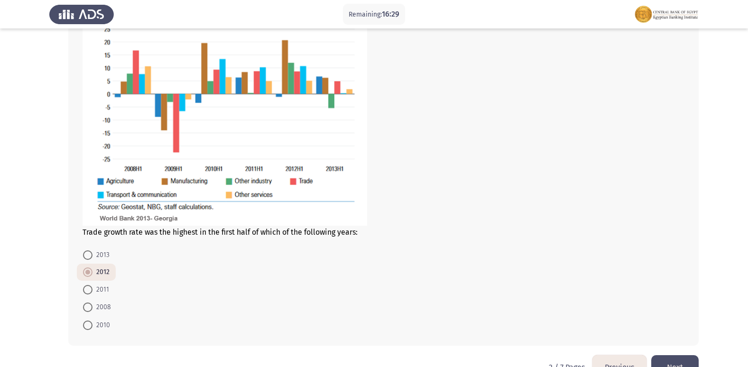
scroll to position [365, 0]
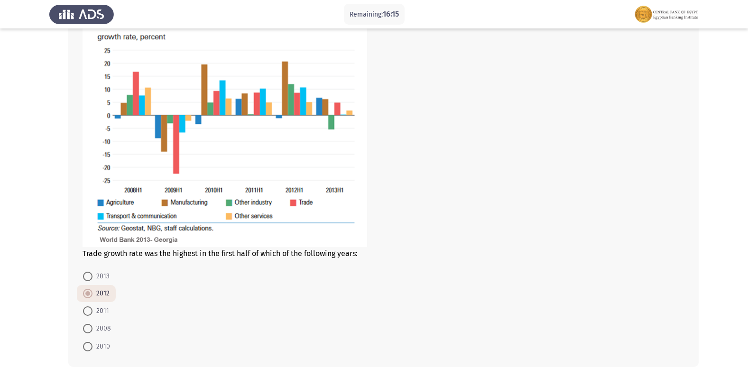
click at [100, 350] on span "2010" at bounding box center [102, 346] width 18 height 11
click at [93, 350] on input "2010" at bounding box center [87, 346] width 9 height 9
radio input "true"
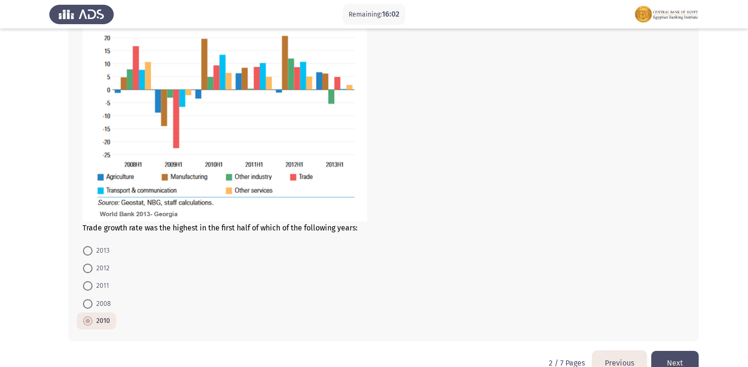
scroll to position [412, 0]
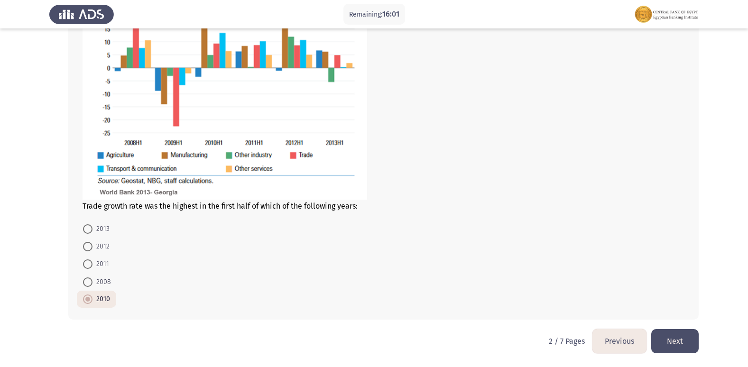
click at [671, 342] on button "Next" at bounding box center [675, 341] width 47 height 24
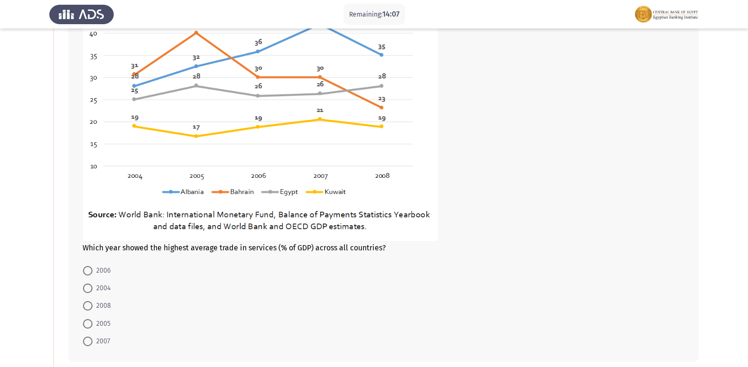
scroll to position [142, 0]
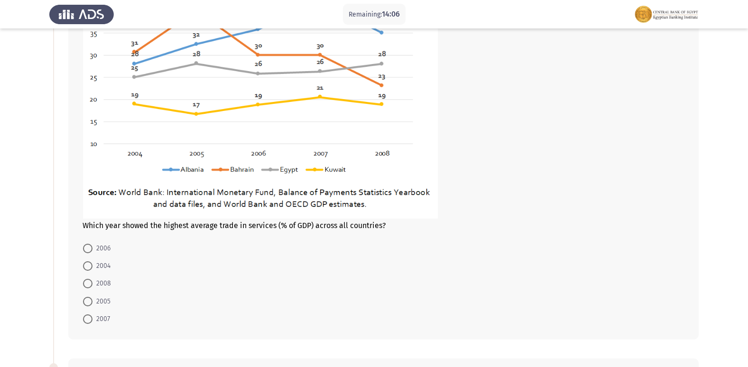
click at [103, 320] on span "2007" at bounding box center [102, 319] width 18 height 11
click at [93, 320] on input "2007" at bounding box center [87, 319] width 9 height 9
radio input "true"
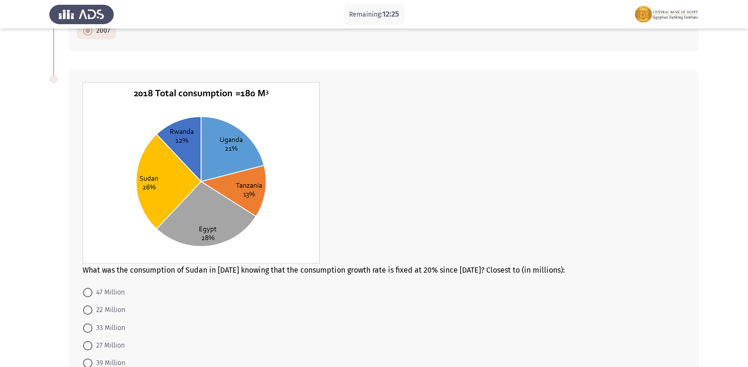
scroll to position [447, 0]
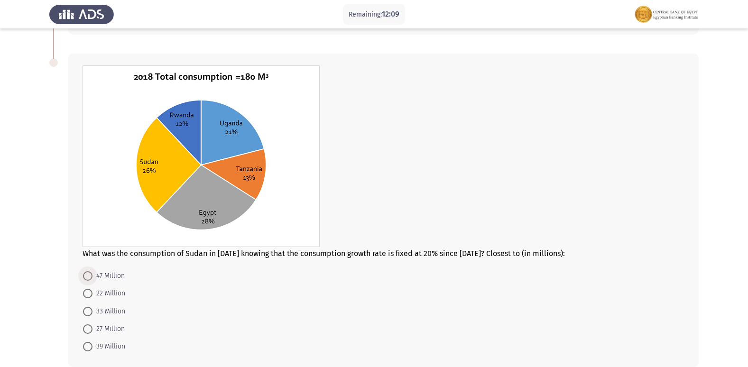
click at [110, 277] on span "47 Million" at bounding box center [109, 275] width 32 height 11
click at [93, 277] on input "47 Million" at bounding box center [87, 275] width 9 height 9
radio input "true"
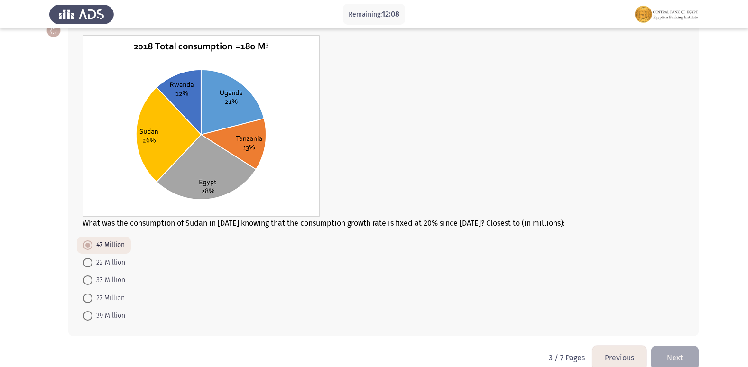
scroll to position [494, 0]
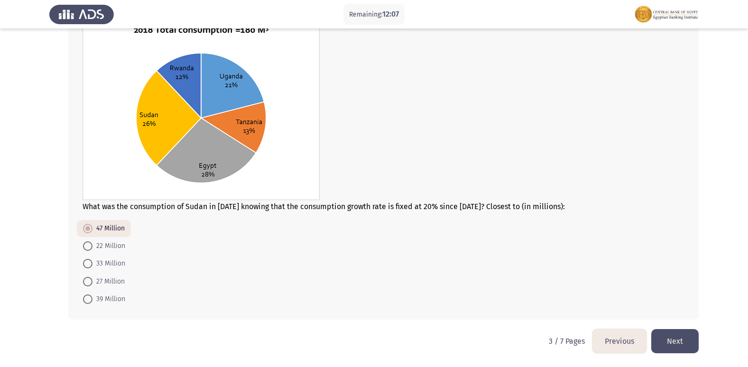
click at [673, 344] on button "Next" at bounding box center [675, 341] width 47 height 24
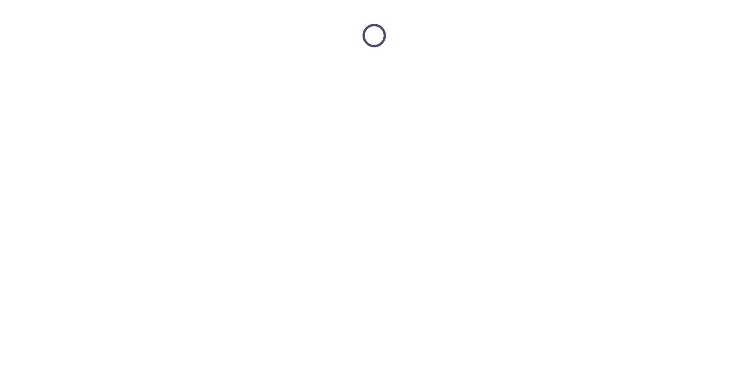
scroll to position [0, 0]
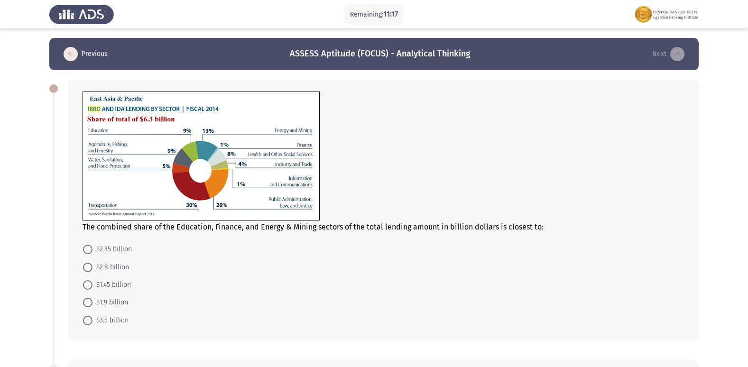
click at [111, 286] on span "$1.45 billion" at bounding box center [112, 285] width 38 height 11
click at [93, 286] on input "$1.45 billion" at bounding box center [87, 284] width 9 height 9
radio input "true"
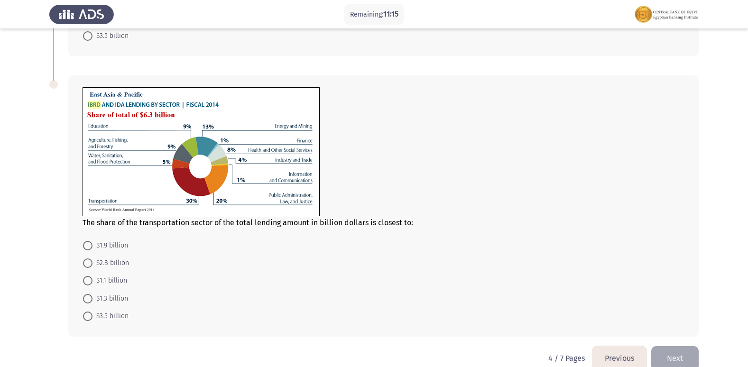
scroll to position [285, 0]
click at [119, 244] on span "$1.9 billion" at bounding box center [111, 244] width 36 height 11
click at [93, 244] on input "$1.9 billion" at bounding box center [87, 244] width 9 height 9
radio input "true"
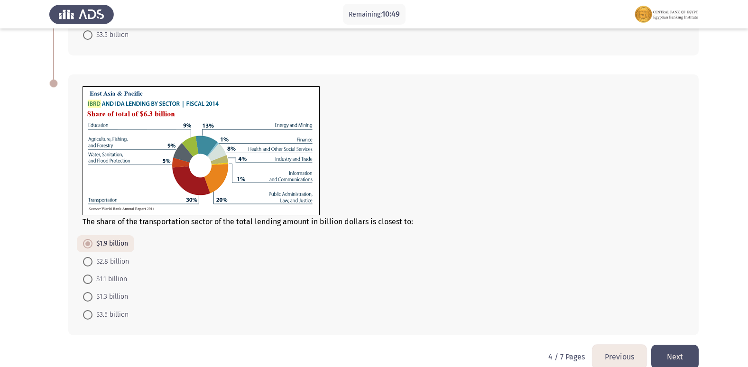
click at [663, 356] on button "Next" at bounding box center [675, 357] width 47 height 24
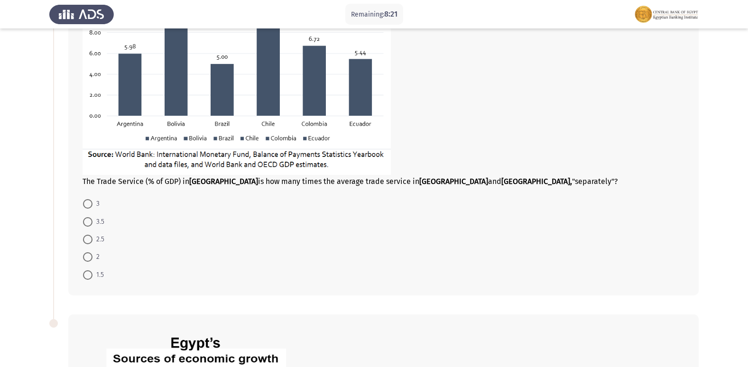
scroll to position [190, 0]
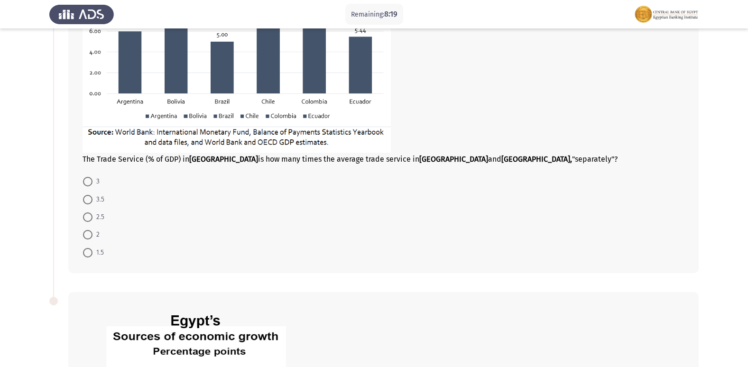
click at [96, 251] on span "1.5" at bounding box center [98, 252] width 11 height 11
click at [93, 251] on input "1.5" at bounding box center [87, 252] width 9 height 9
radio input "true"
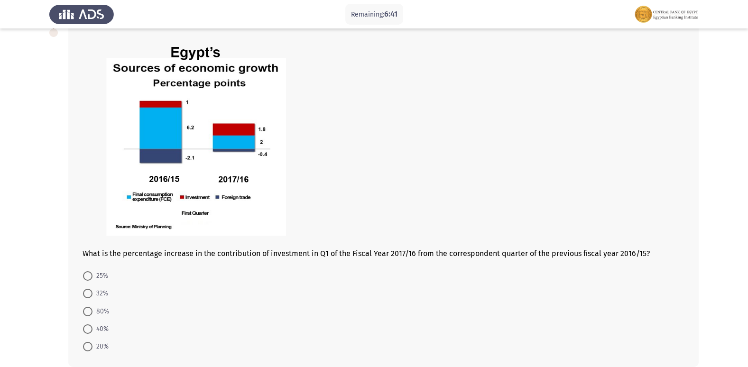
scroll to position [505, 0]
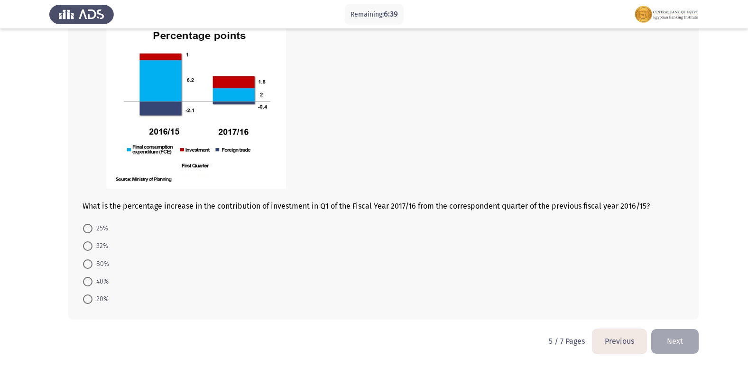
click at [101, 266] on span "80%" at bounding box center [101, 264] width 17 height 11
click at [93, 266] on input "80%" at bounding box center [87, 264] width 9 height 9
radio input "true"
click at [659, 338] on button "Next" at bounding box center [675, 341] width 47 height 24
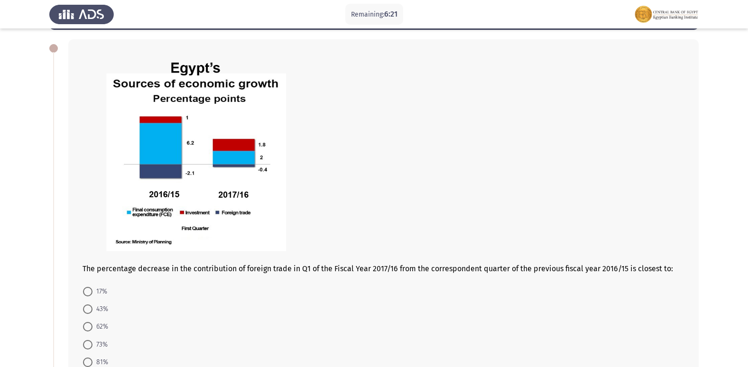
scroll to position [95, 0]
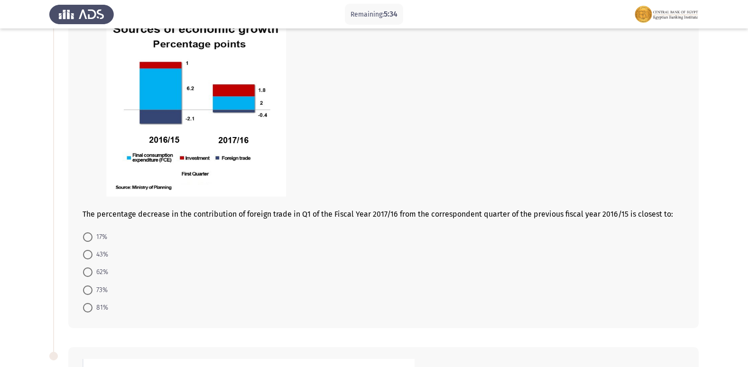
click at [103, 303] on span "81%" at bounding box center [101, 307] width 16 height 11
click at [93, 303] on input "81%" at bounding box center [87, 307] width 9 height 9
radio input "true"
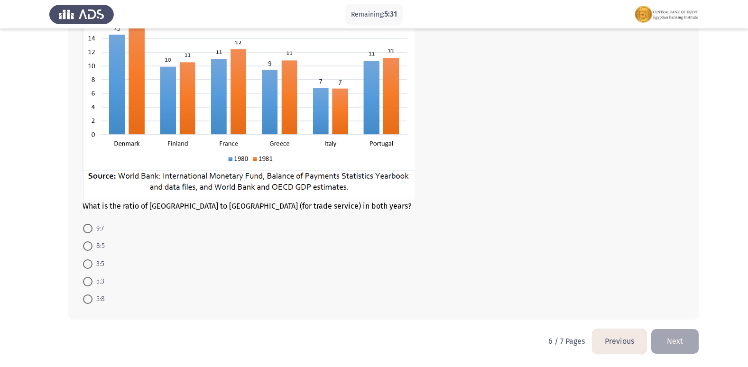
scroll to position [425, 0]
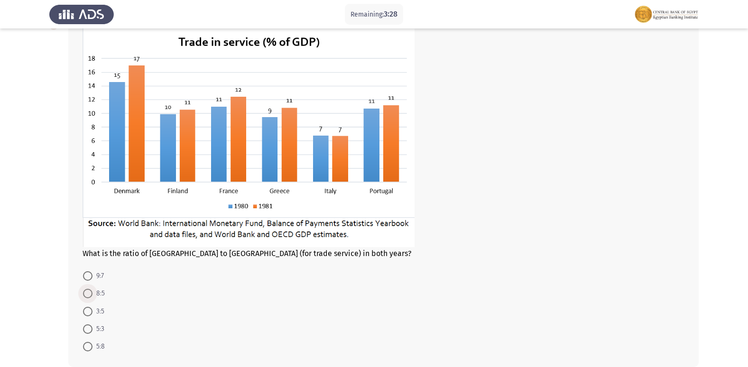
click at [101, 289] on span "8:5" at bounding box center [99, 293] width 12 height 11
click at [93, 289] on input "8:5" at bounding box center [87, 293] width 9 height 9
radio input "true"
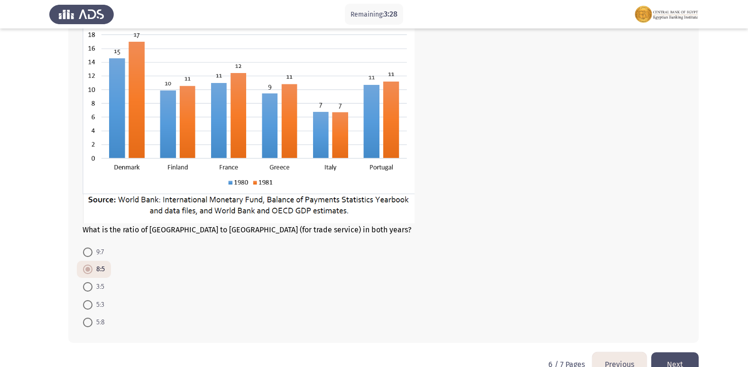
scroll to position [472, 0]
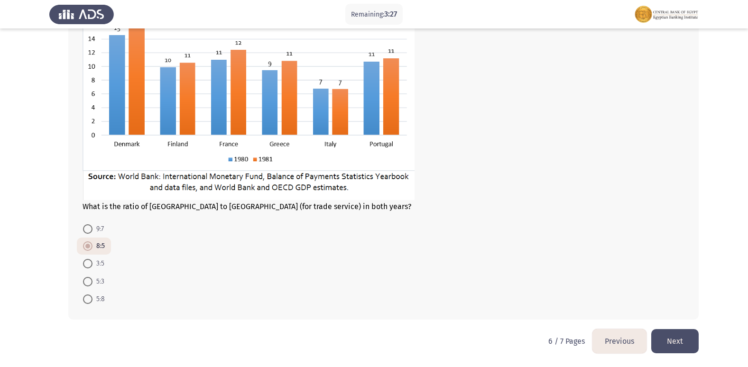
click at [669, 334] on button "Next" at bounding box center [675, 341] width 47 height 24
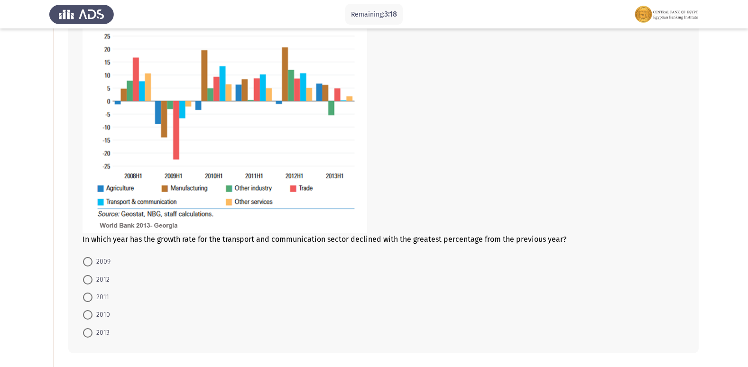
scroll to position [95, 0]
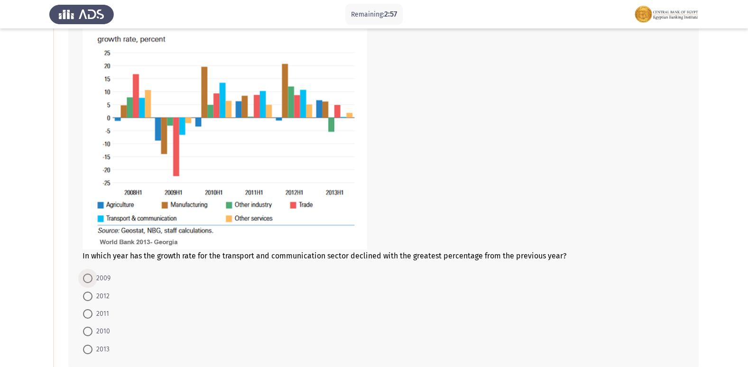
click at [91, 279] on span at bounding box center [87, 278] width 9 height 9
click at [91, 279] on input "2009" at bounding box center [87, 278] width 9 height 9
radio input "true"
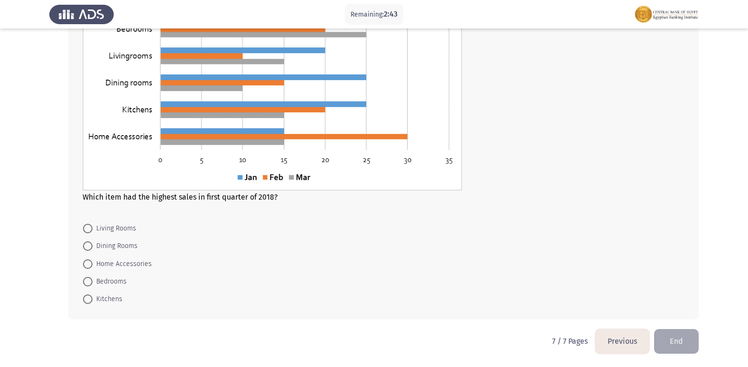
scroll to position [464, 0]
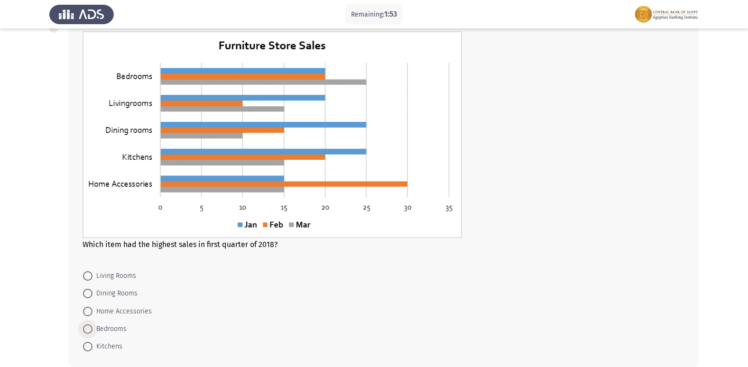
click at [110, 328] on span "Bedrooms" at bounding box center [110, 329] width 34 height 11
click at [93, 328] on input "Bedrooms" at bounding box center [87, 329] width 9 height 9
radio input "true"
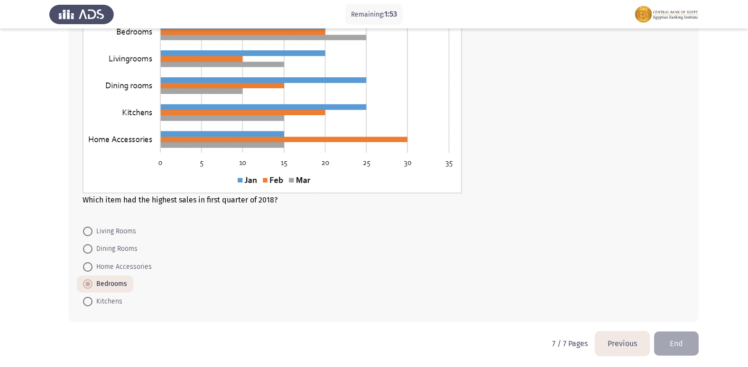
scroll to position [511, 0]
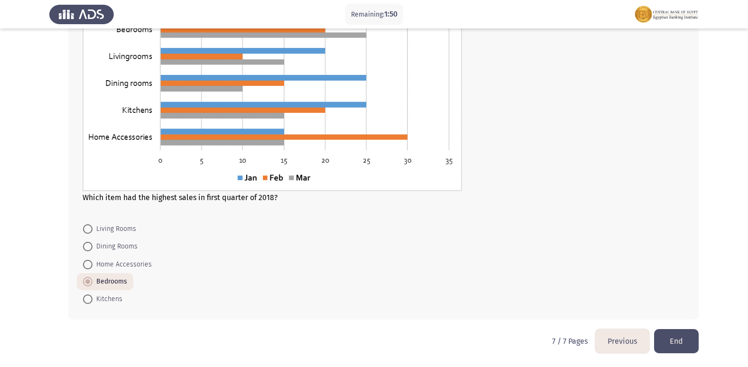
click at [664, 337] on button "End" at bounding box center [676, 341] width 45 height 24
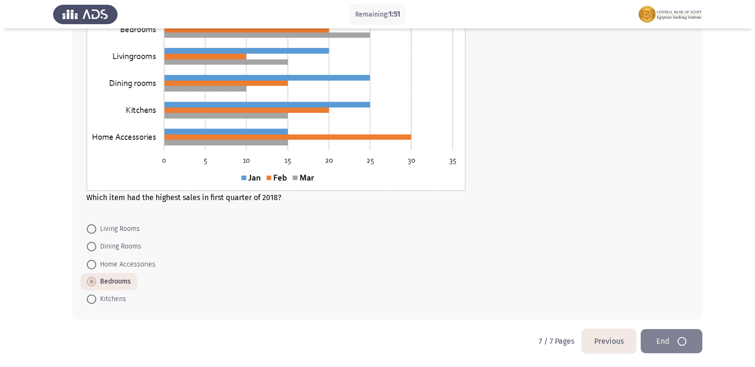
scroll to position [0, 0]
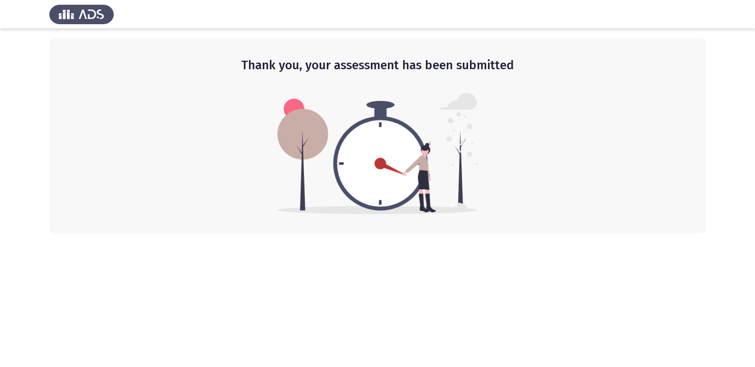
click at [260, 66] on h2 "Thank you, your assessment has been submitted" at bounding box center [377, 65] width 619 height 17
